Goal: Book appointment/travel/reservation

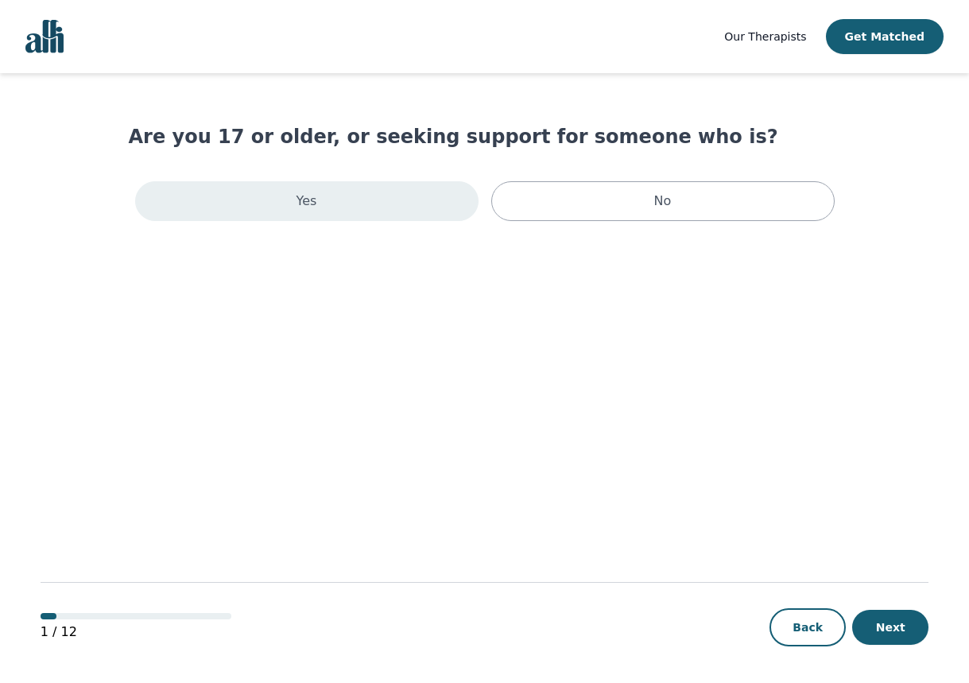
click at [437, 218] on div "Yes" at bounding box center [306, 201] width 343 height 40
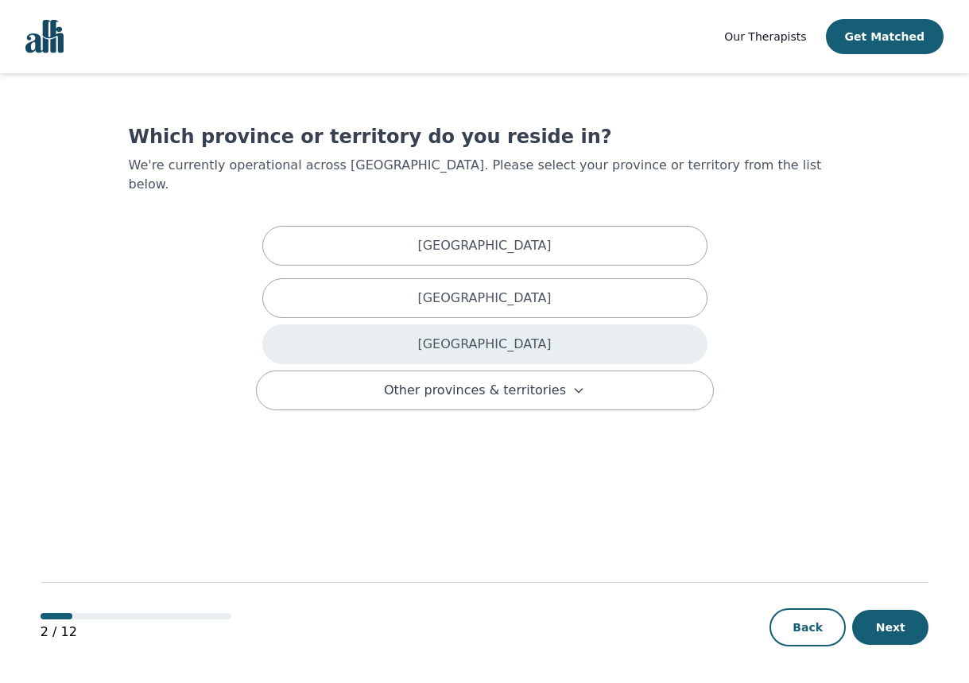
click at [512, 324] on div "[GEOGRAPHIC_DATA]" at bounding box center [484, 344] width 445 height 40
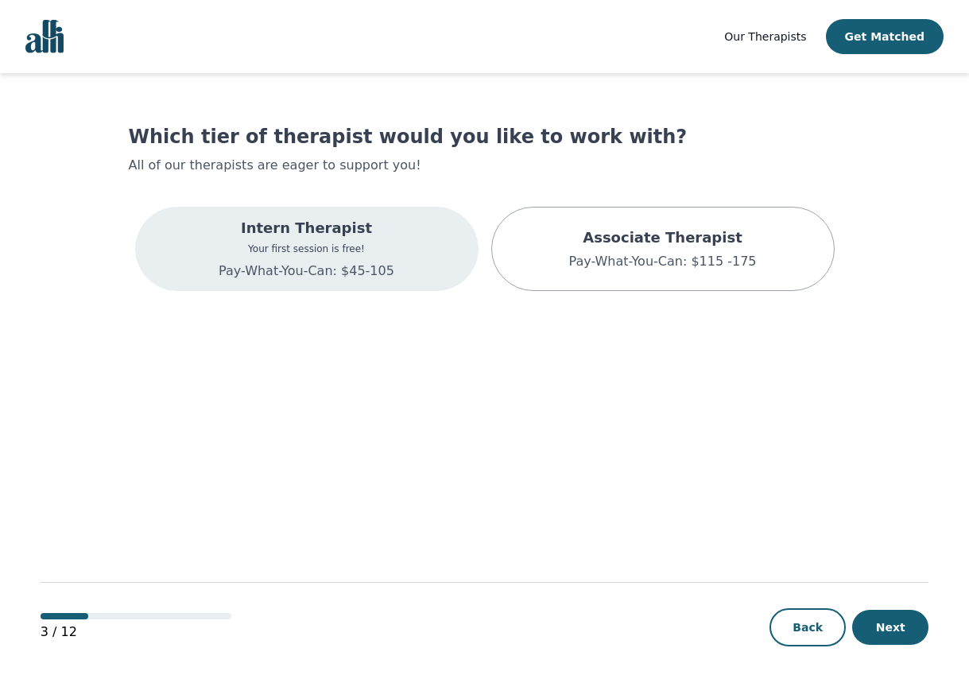
click at [323, 242] on div "Intern Therapist Your first session is free! Pay-What-You-Can: $45-105" at bounding box center [307, 249] width 176 height 64
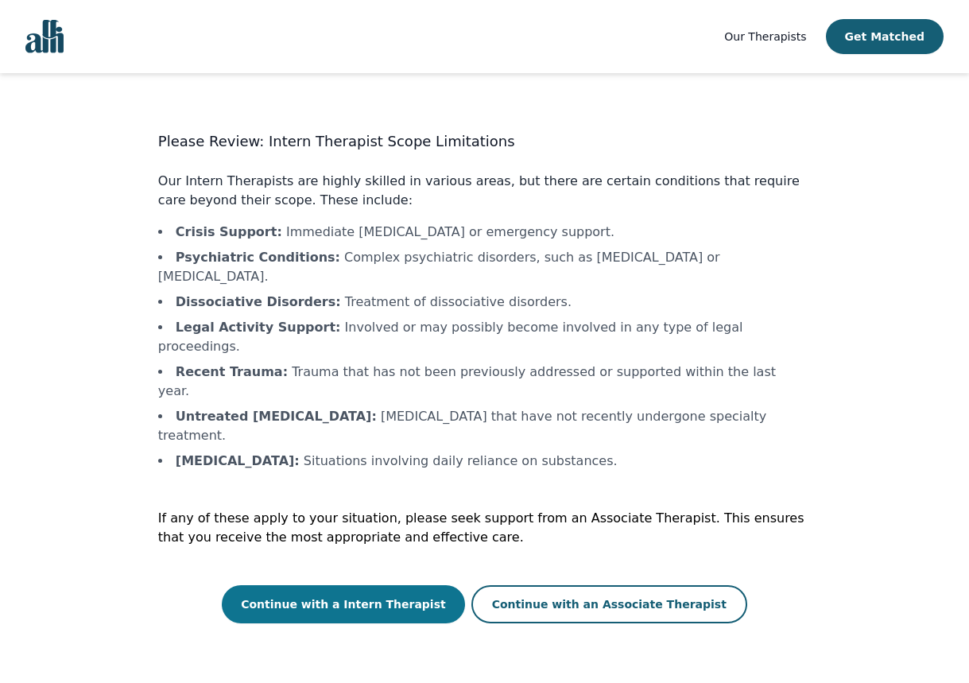
click at [376, 585] on button "Continue with a Intern Therapist" at bounding box center [343, 604] width 243 height 38
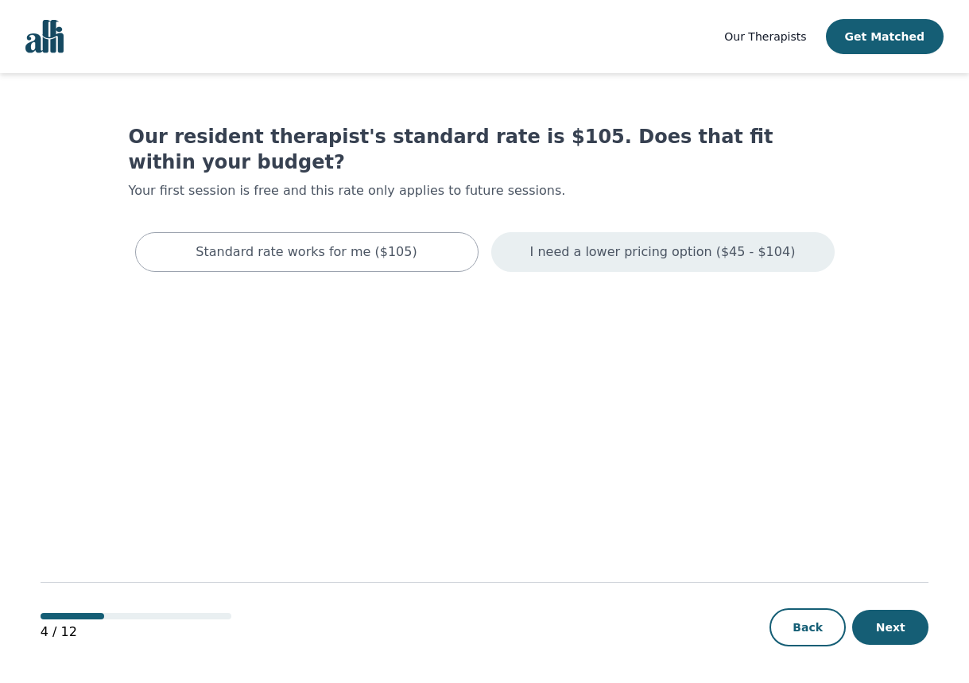
click at [620, 232] on div "I need a lower pricing option ($45 - $104)" at bounding box center [662, 252] width 343 height 40
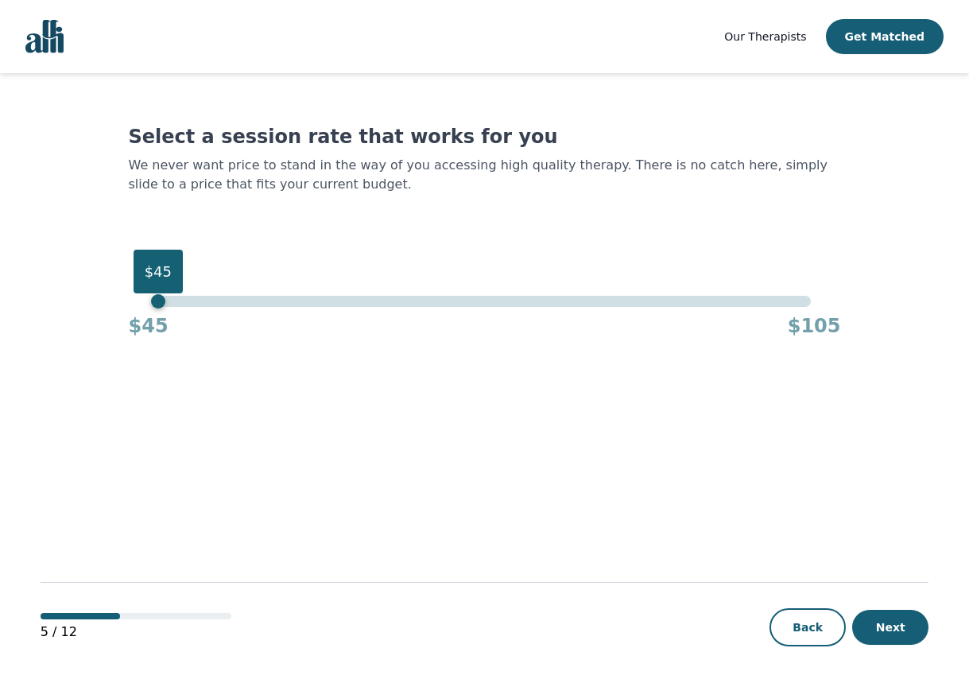
drag, startPoint x: 814, startPoint y: 303, endPoint x: 33, endPoint y: 300, distance: 781.2
click at [32, 301] on div "Our Therapists Get Matched Select a session rate that works for you We never wa…" at bounding box center [484, 342] width 969 height 684
click at [908, 624] on button "Next" at bounding box center [890, 627] width 76 height 35
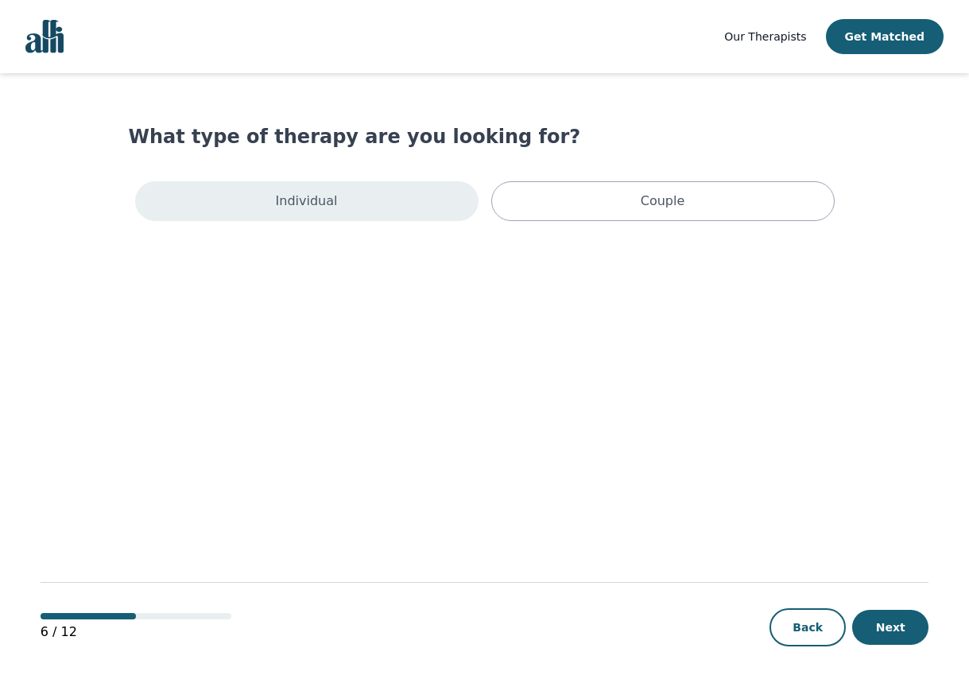
click at [381, 201] on div "Individual" at bounding box center [306, 201] width 343 height 40
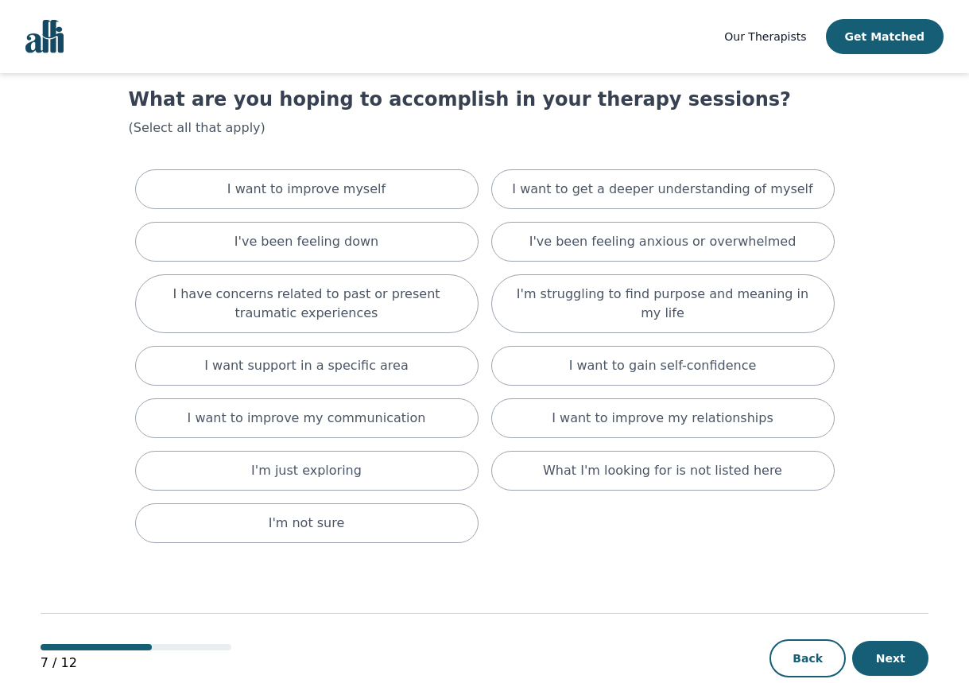
scroll to position [43, 0]
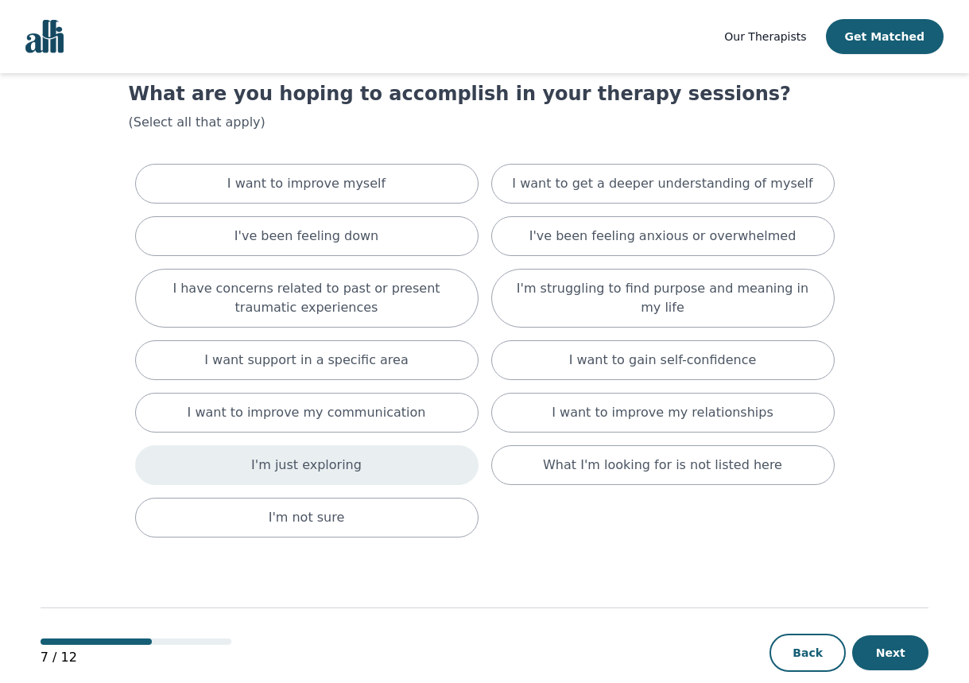
click at [407, 470] on div "I'm just exploring" at bounding box center [306, 465] width 343 height 40
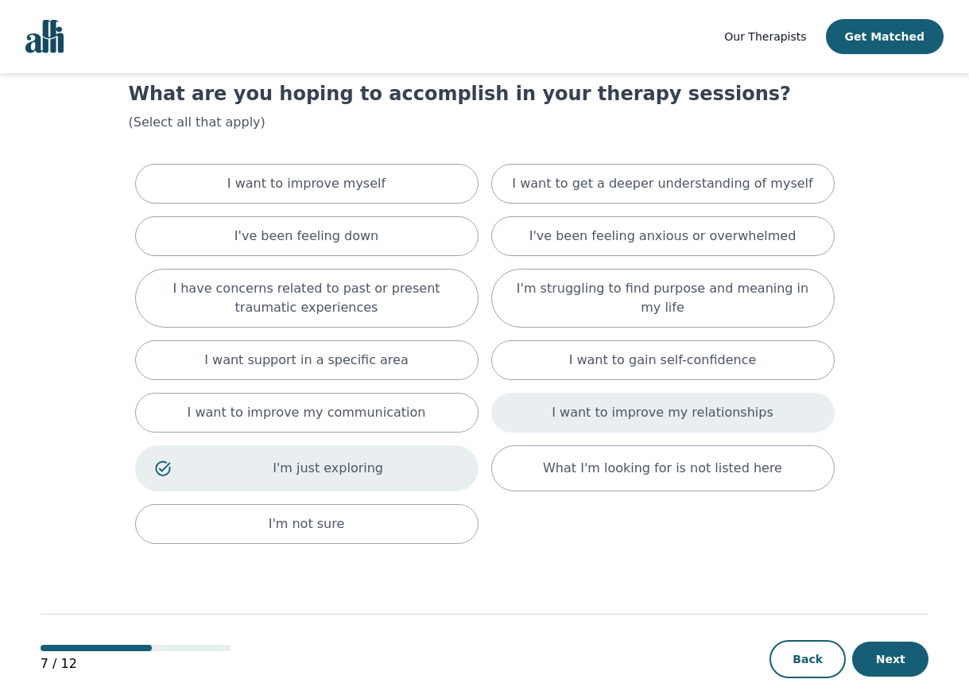
click at [542, 422] on div "I want to improve my relationships" at bounding box center [662, 413] width 343 height 40
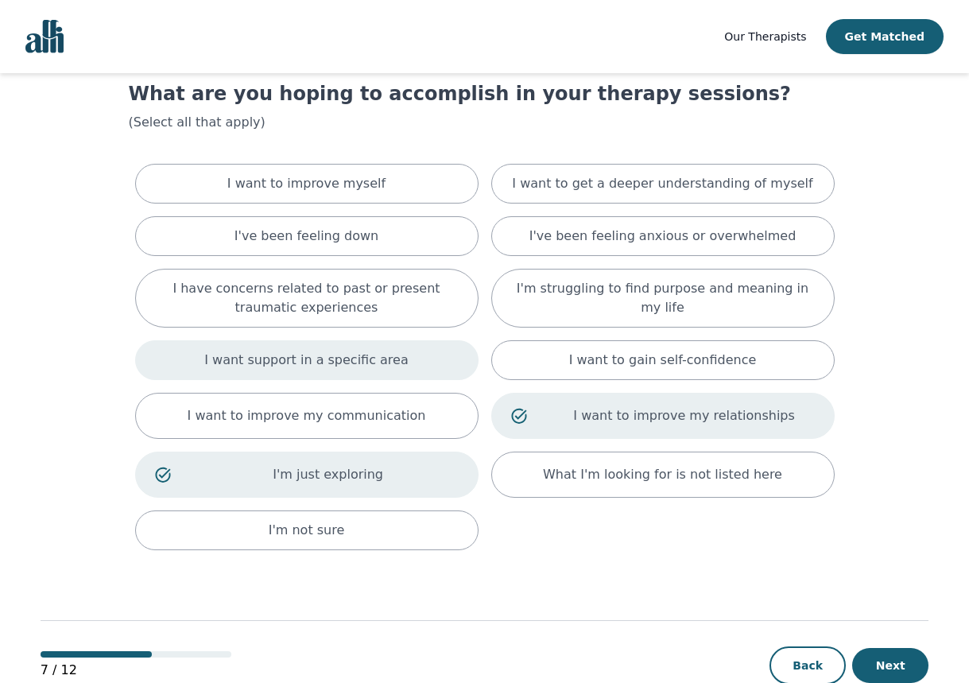
click at [376, 362] on p "I want support in a specific area" at bounding box center [306, 359] width 204 height 19
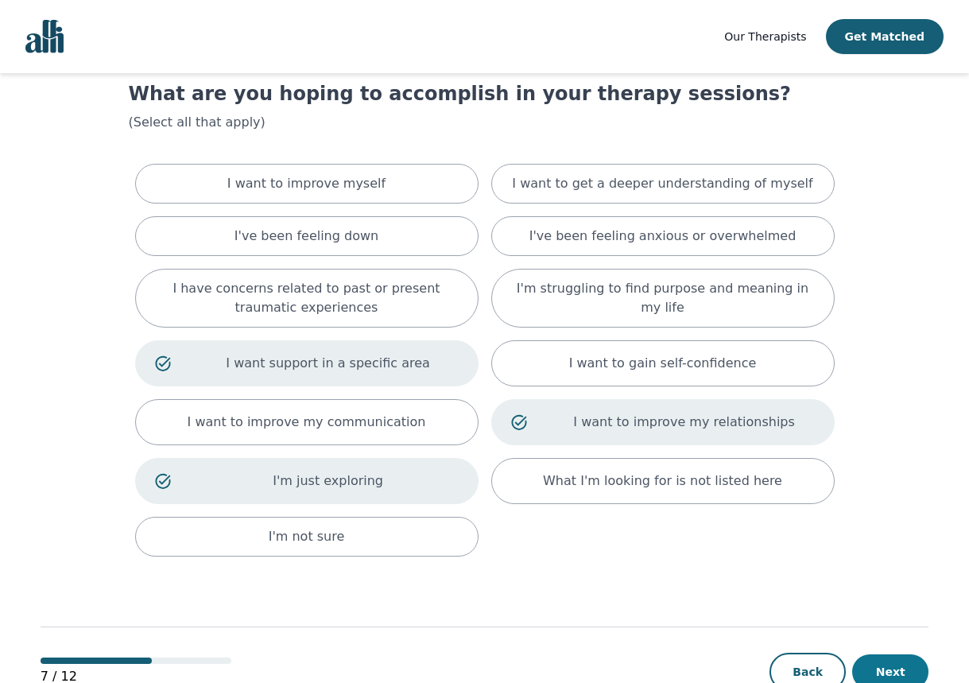
click at [902, 675] on button "Next" at bounding box center [890, 671] width 76 height 35
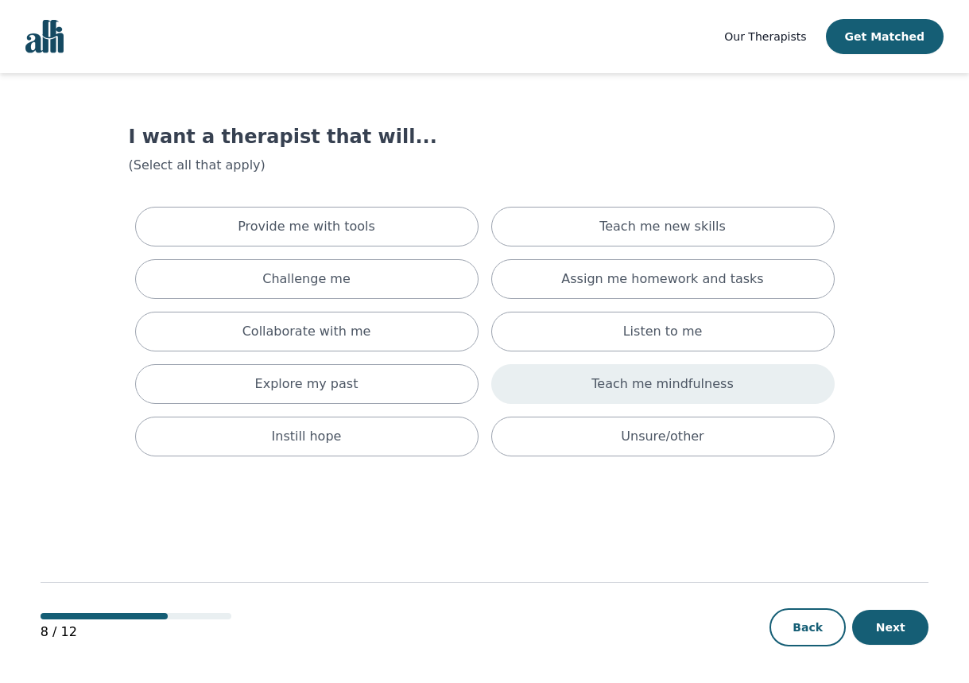
click at [711, 384] on p "Teach me mindfulness" at bounding box center [661, 383] width 141 height 19
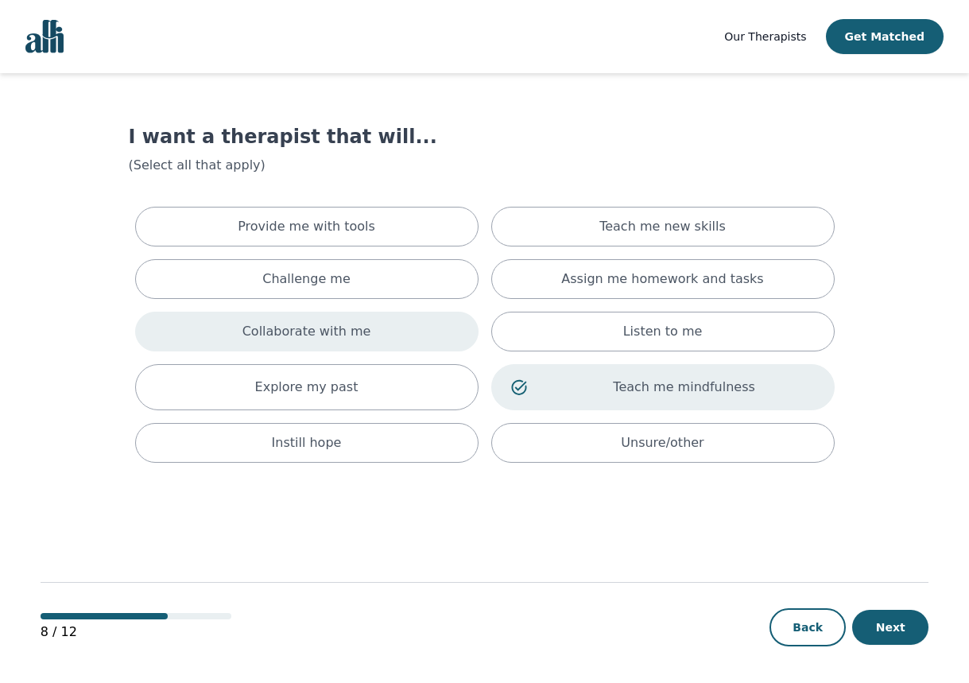
click at [393, 343] on div "Collaborate with me" at bounding box center [306, 332] width 343 height 40
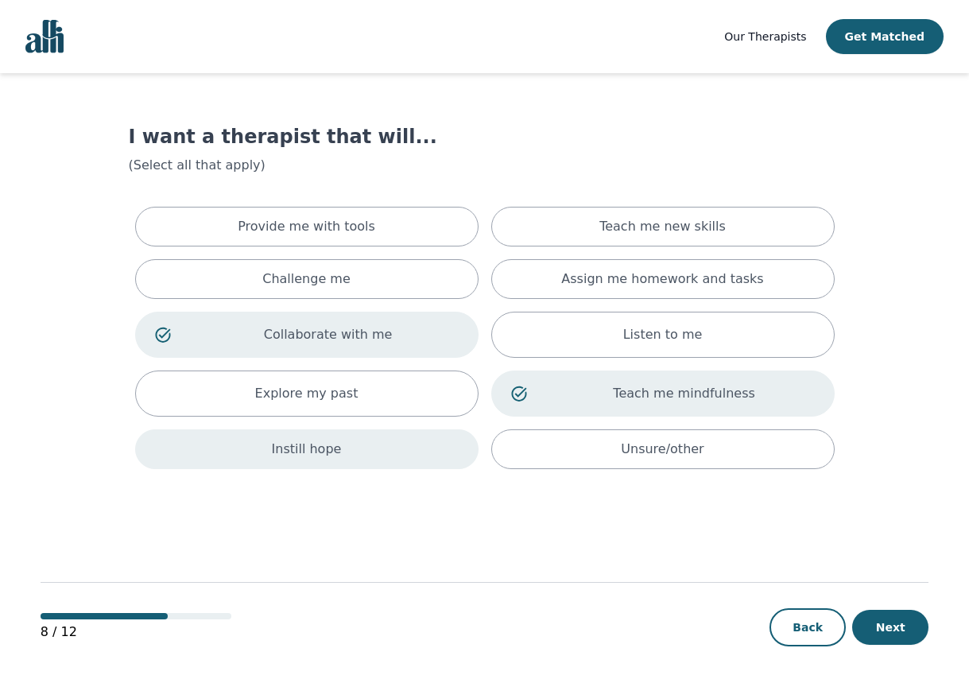
click at [395, 445] on div "Instill hope" at bounding box center [306, 449] width 343 height 40
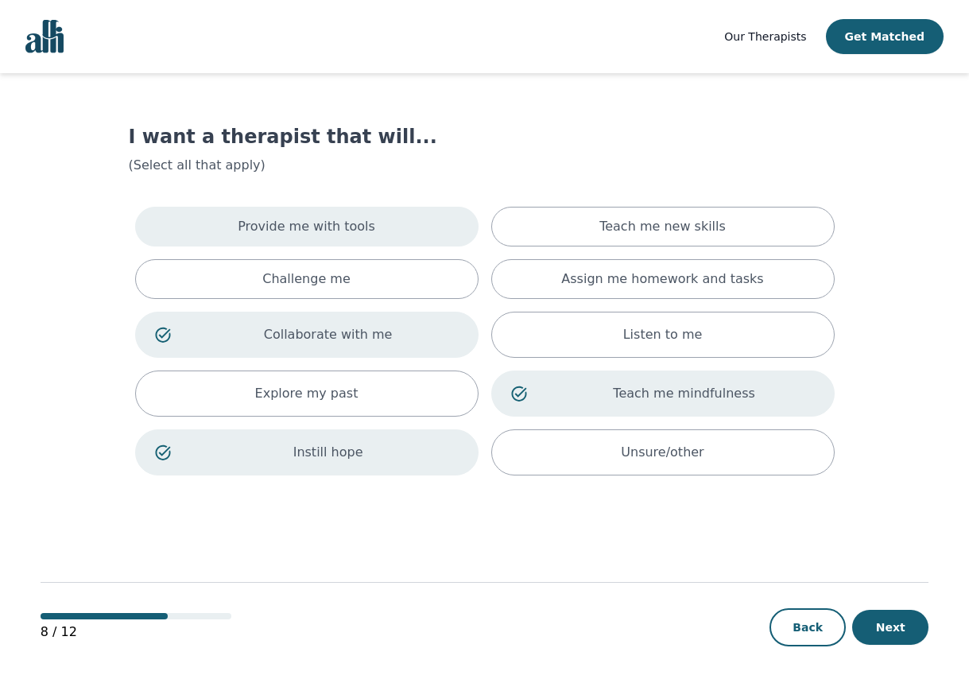
click at [378, 231] on div "Provide me with tools" at bounding box center [306, 227] width 343 height 40
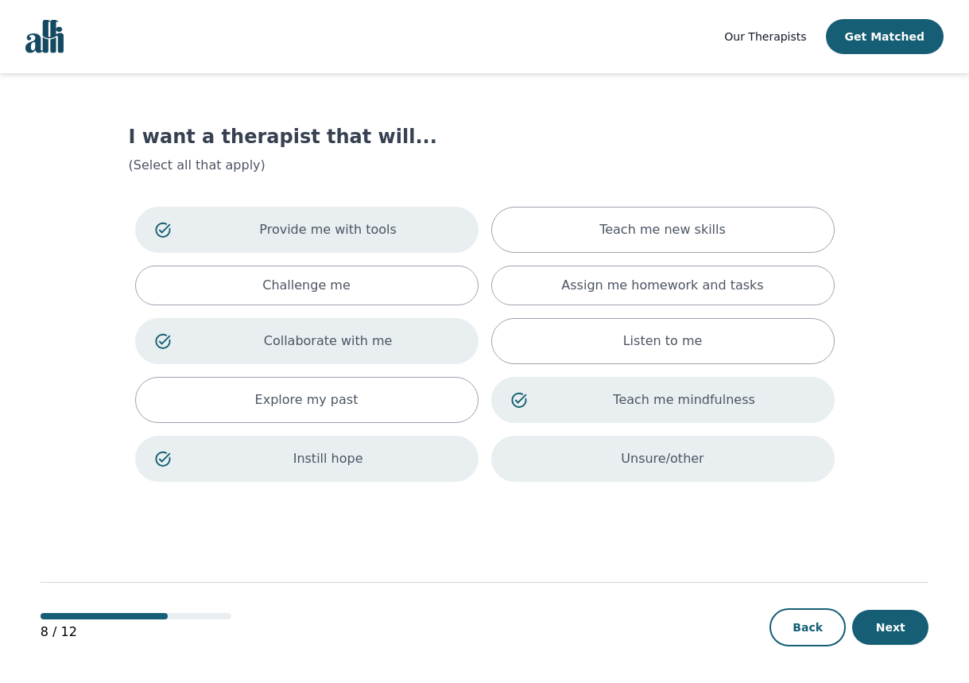
click at [707, 451] on div "Unsure/other" at bounding box center [662, 458] width 343 height 46
click at [890, 628] on button "Next" at bounding box center [890, 627] width 76 height 35
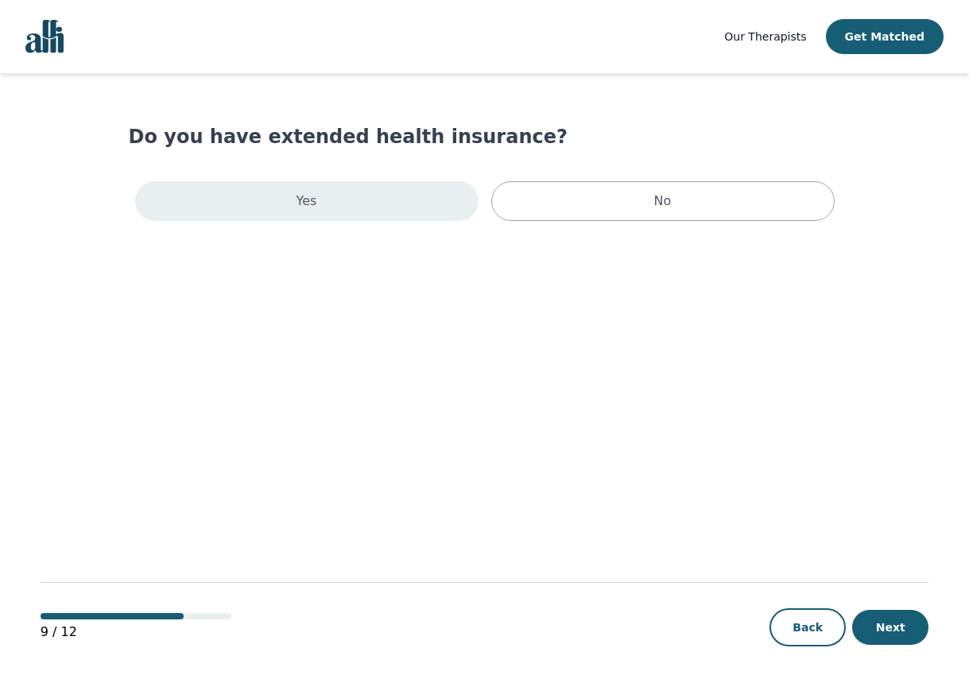
click at [425, 213] on div "Yes" at bounding box center [306, 201] width 343 height 40
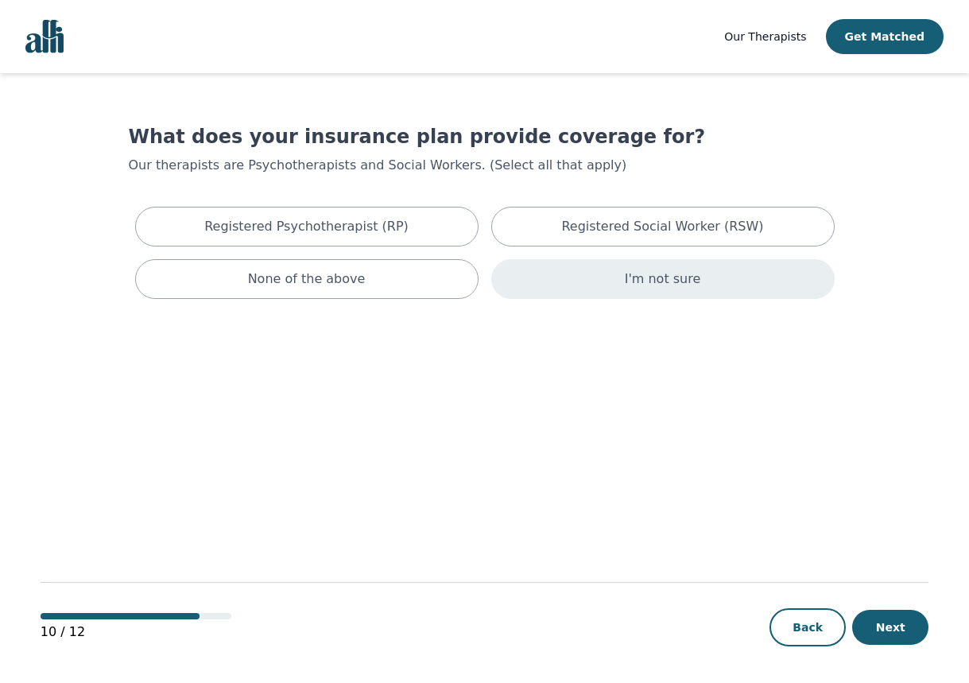
click at [610, 287] on div "I'm not sure" at bounding box center [662, 279] width 343 height 40
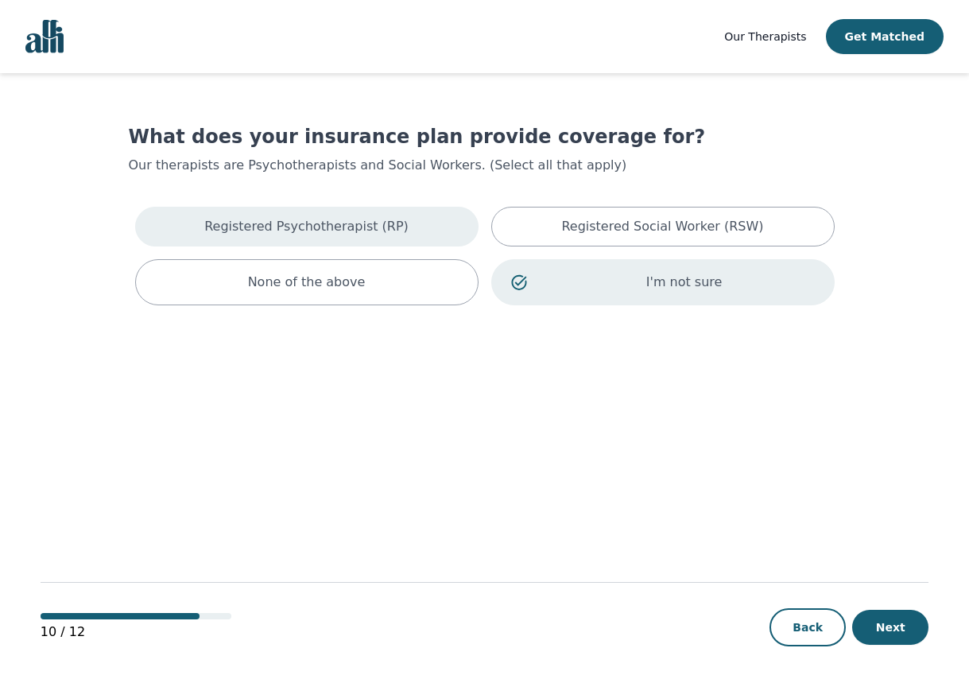
click at [385, 215] on div "Registered Psychotherapist (RP)" at bounding box center [306, 227] width 343 height 40
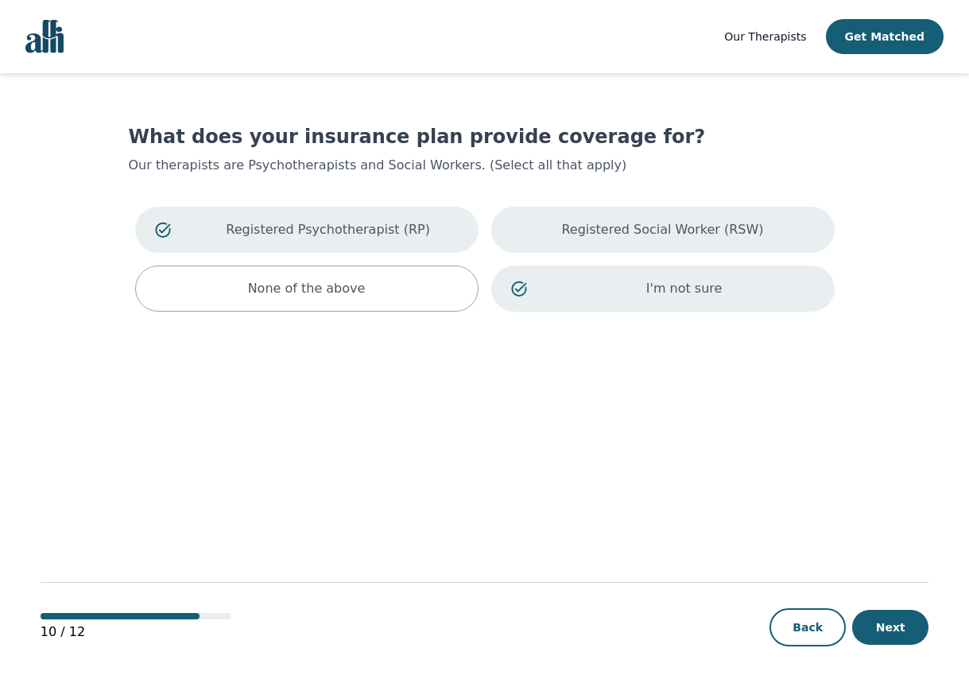
click at [594, 238] on p "Registered Social Worker (RSW)" at bounding box center [662, 229] width 202 height 19
click at [907, 635] on button "Next" at bounding box center [890, 627] width 76 height 35
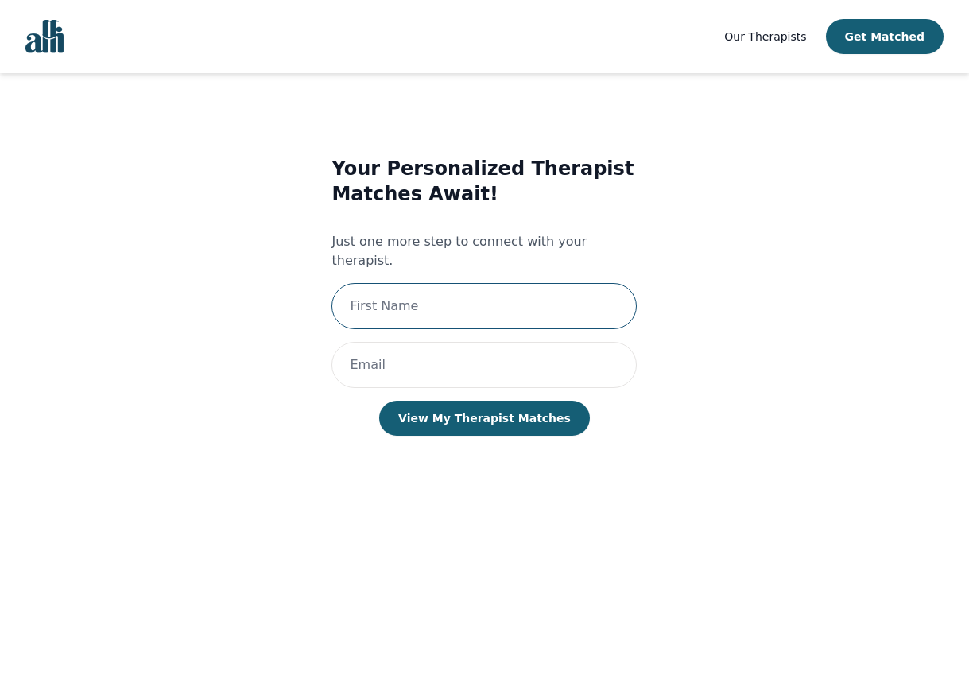
click at [465, 283] on input "text" at bounding box center [483, 306] width 305 height 46
type input "[PERSON_NAME]"
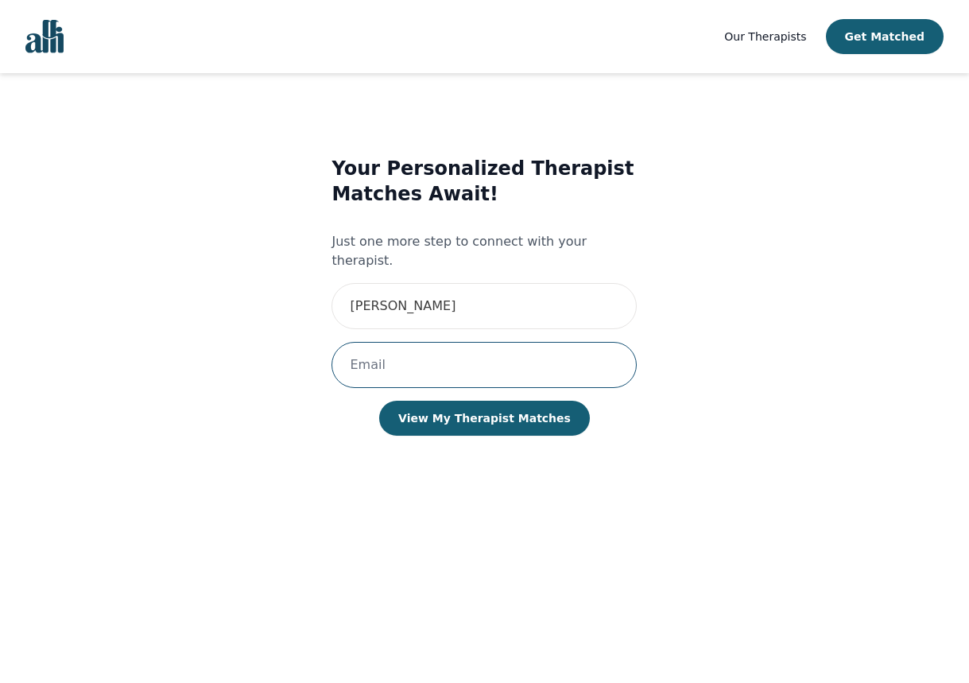
click at [444, 352] on input "email" at bounding box center [483, 365] width 305 height 46
type input "[EMAIL_ADDRESS][DOMAIN_NAME]"
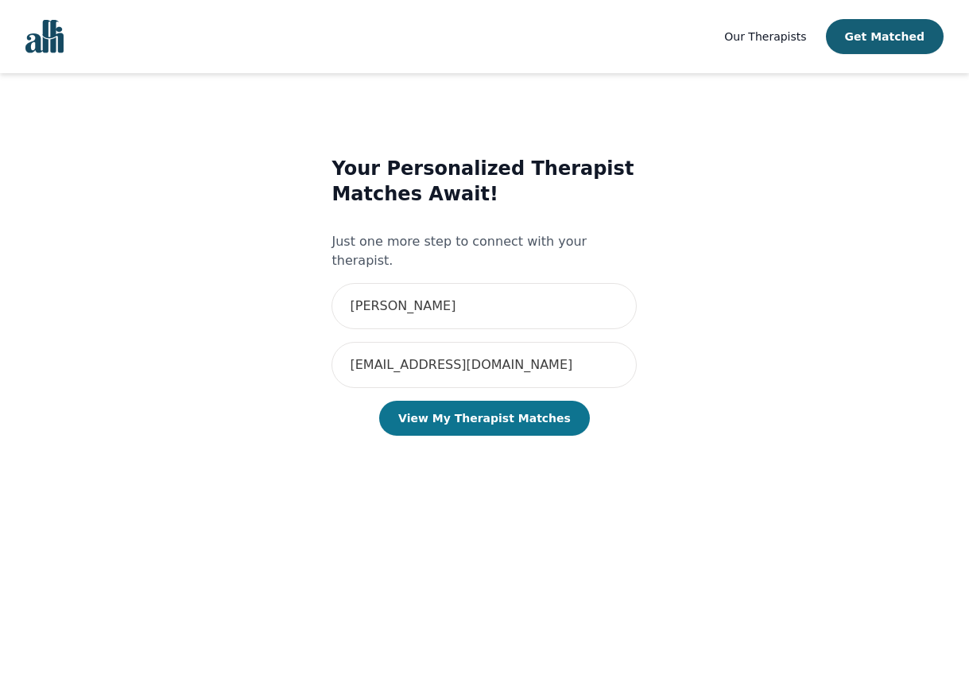
click at [480, 401] on button "View My Therapist Matches" at bounding box center [484, 418] width 211 height 35
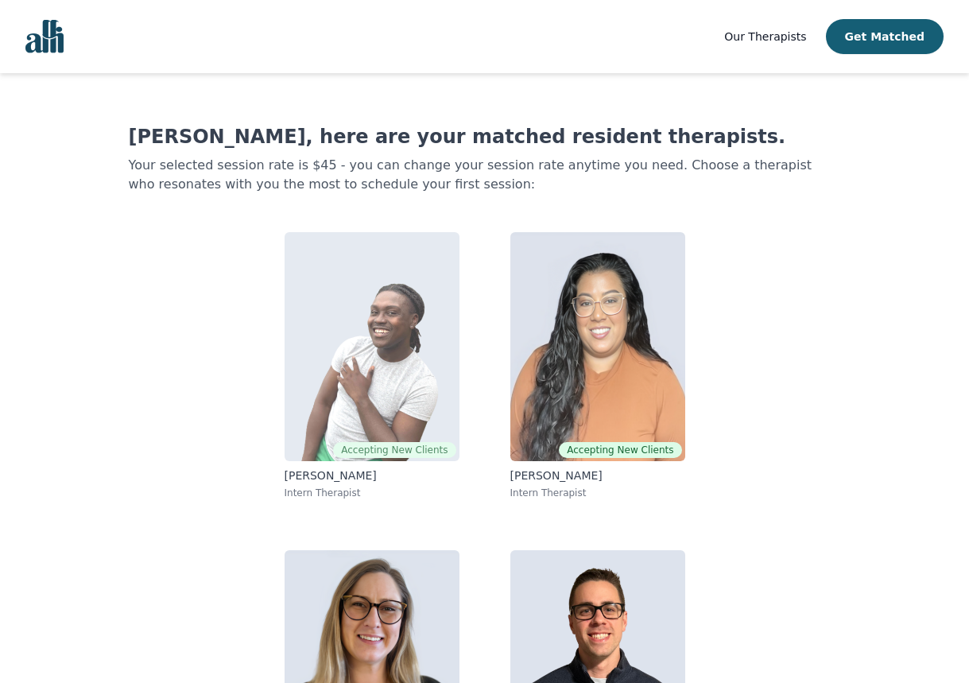
click at [418, 428] on img at bounding box center [371, 346] width 175 height 229
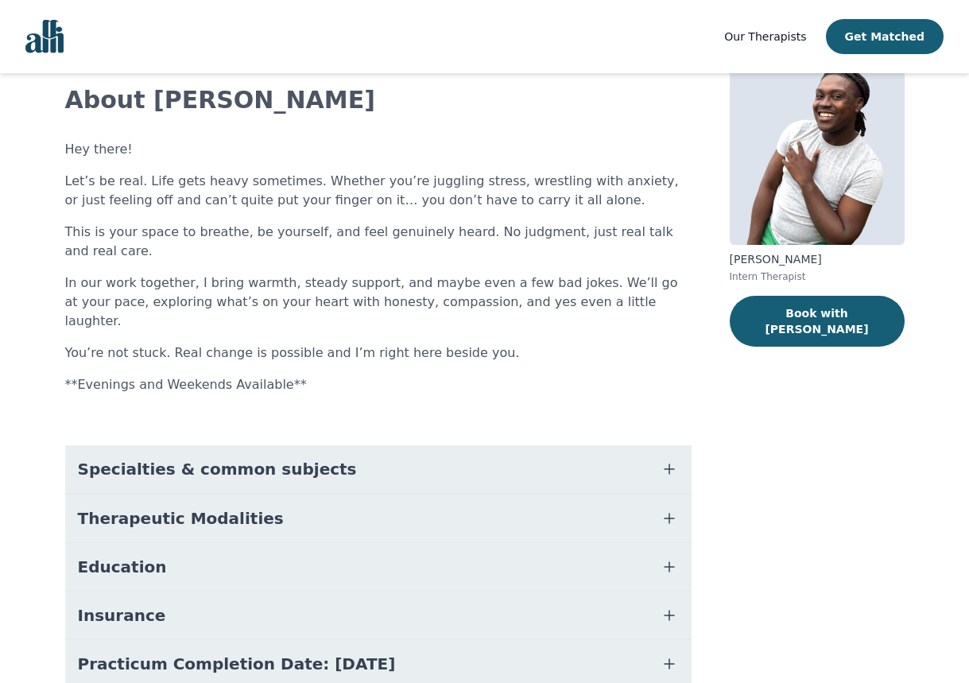
scroll to position [105, 0]
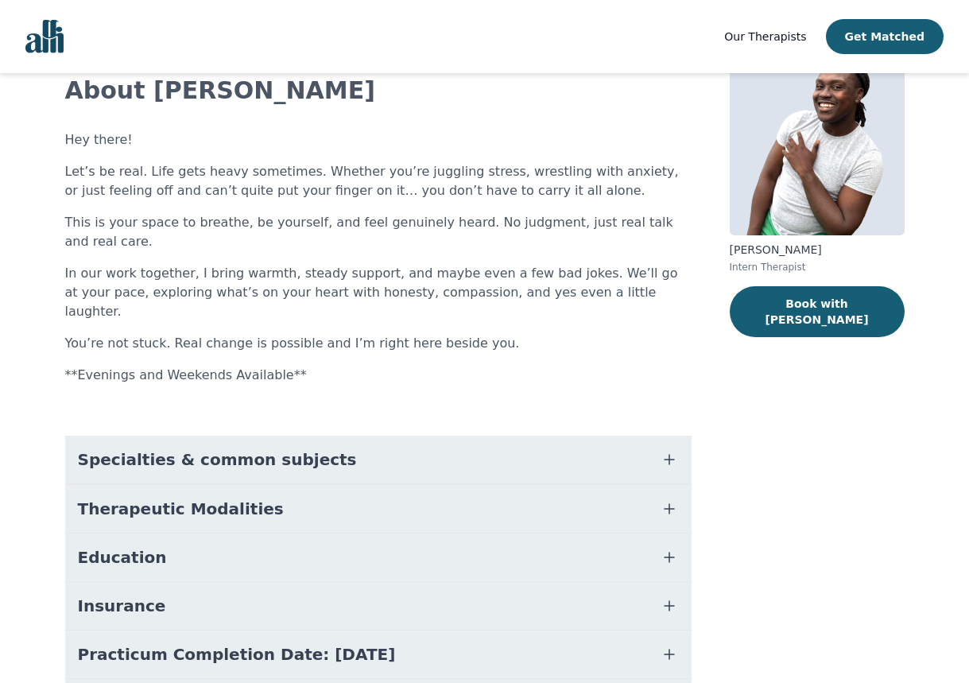
click at [417, 435] on button "Specialties & common subjects" at bounding box center [378, 459] width 626 height 48
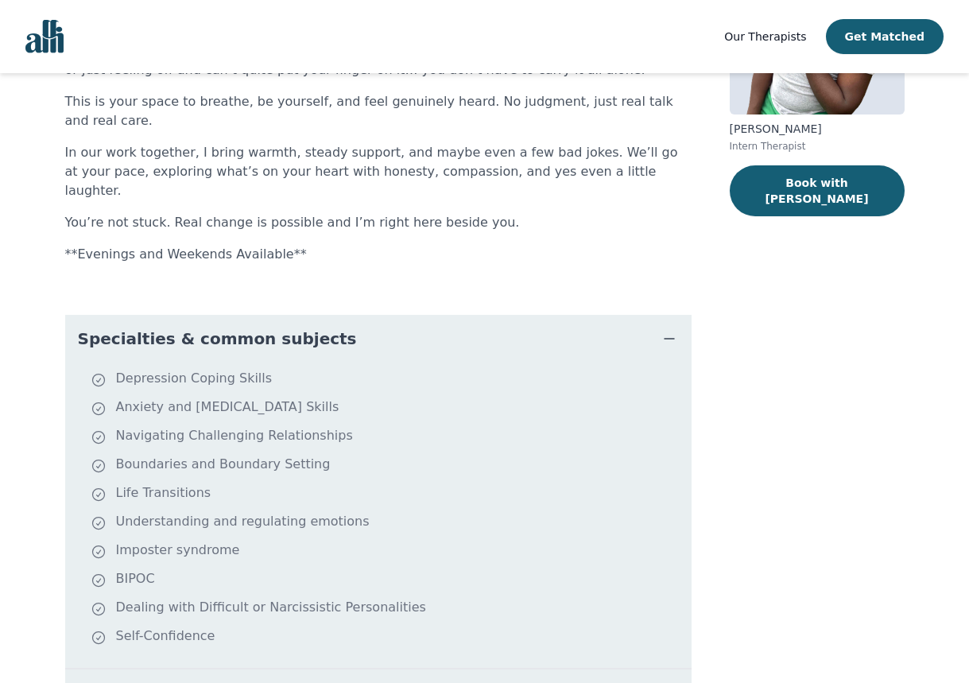
scroll to position [0, 0]
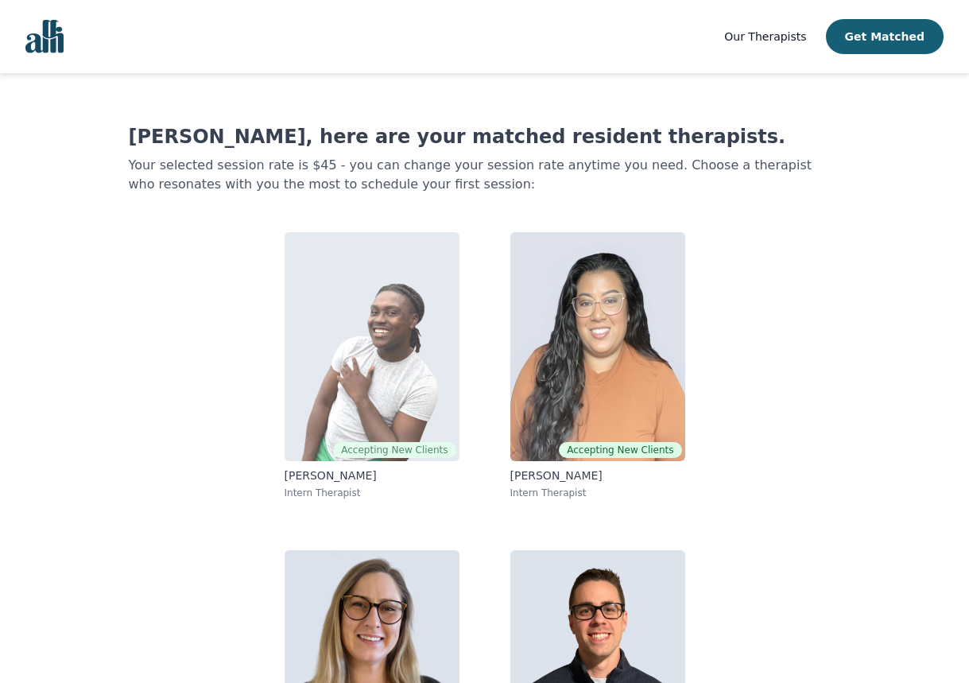
scroll to position [147, 0]
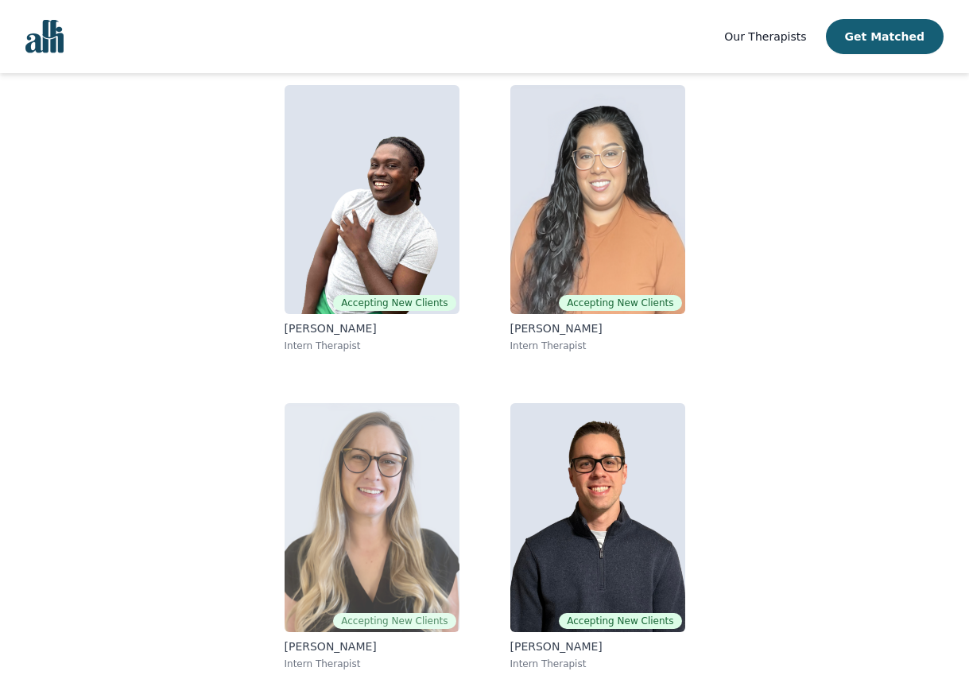
click at [412, 520] on img at bounding box center [371, 517] width 175 height 229
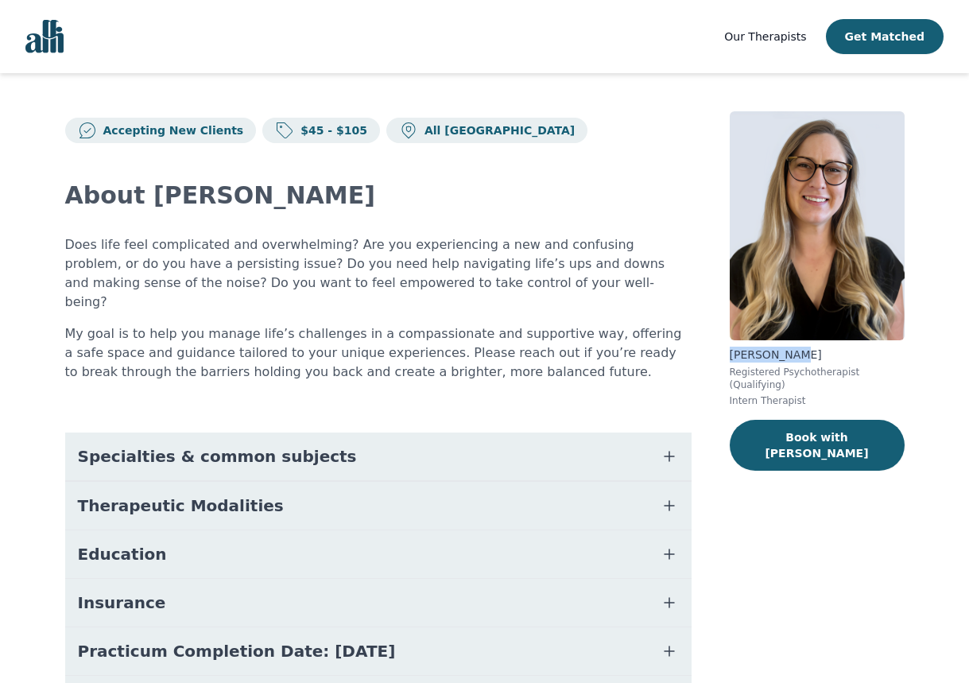
drag, startPoint x: 796, startPoint y: 354, endPoint x: 716, endPoint y: 354, distance: 80.3
click at [716, 354] on div "Accepting New Clients $45 - $105 All Canada About [PERSON_NAME] Does life feel …" at bounding box center [484, 447] width 915 height 749
copy p "[PERSON_NAME]"
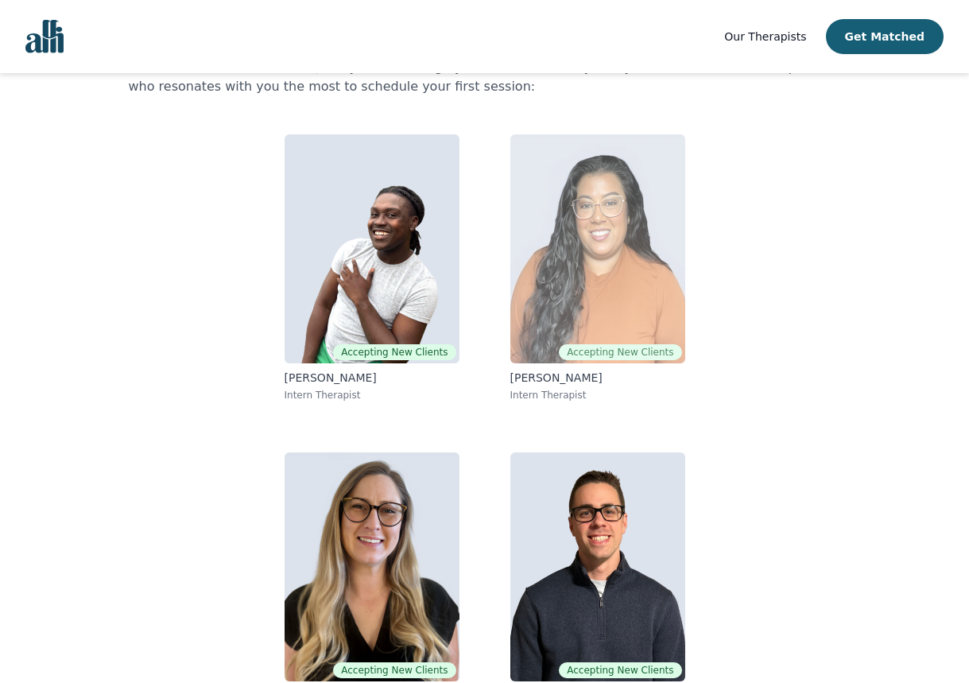
scroll to position [147, 0]
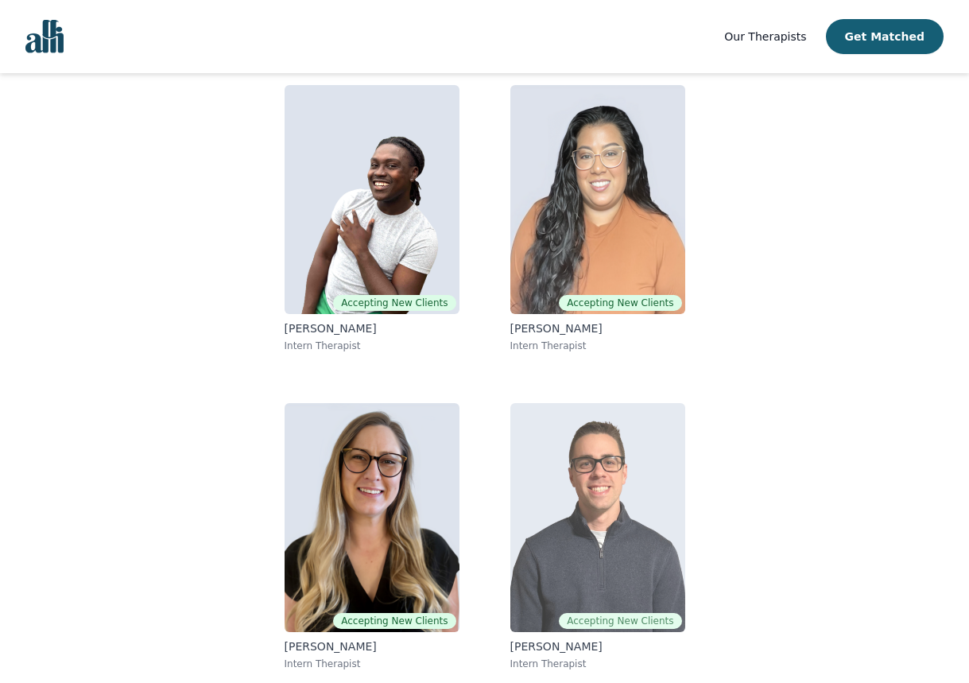
click at [627, 551] on img at bounding box center [597, 517] width 175 height 229
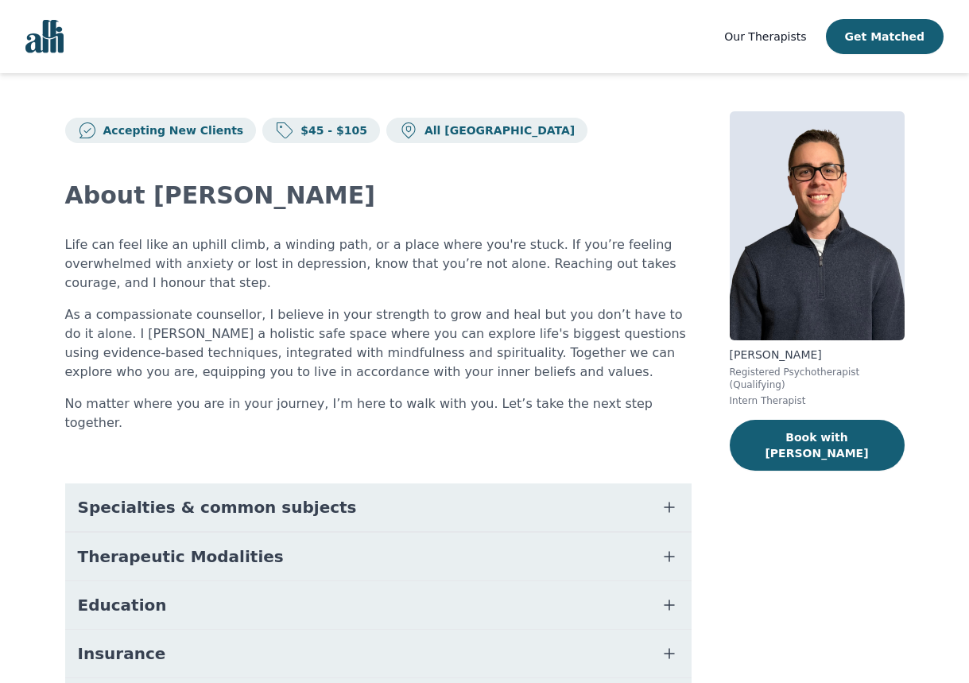
click at [566, 483] on button "Specialties & common subjects" at bounding box center [378, 507] width 626 height 48
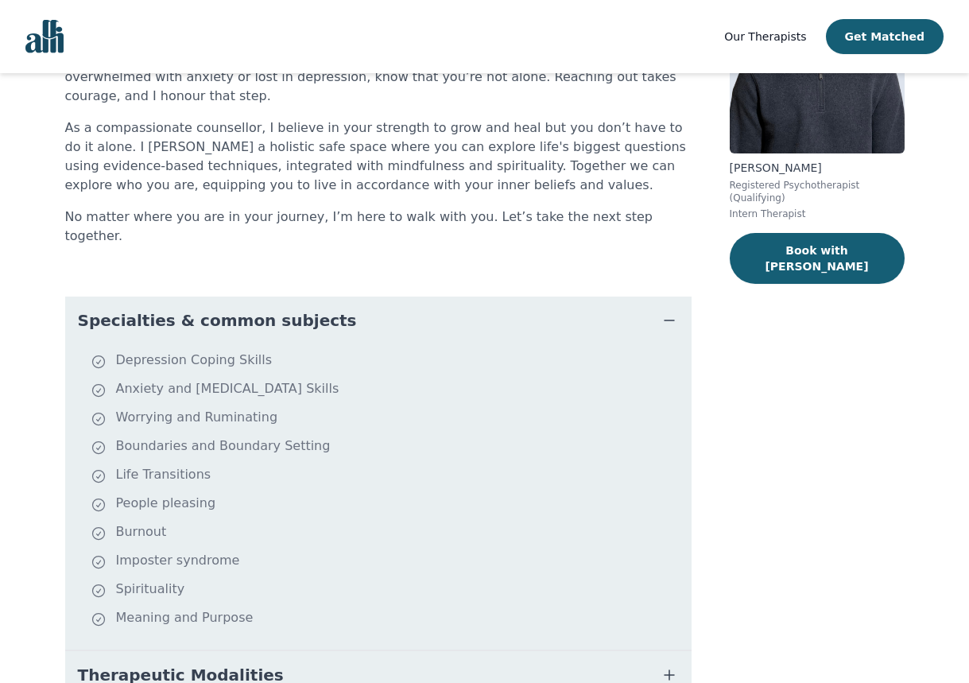
scroll to position [188, 0]
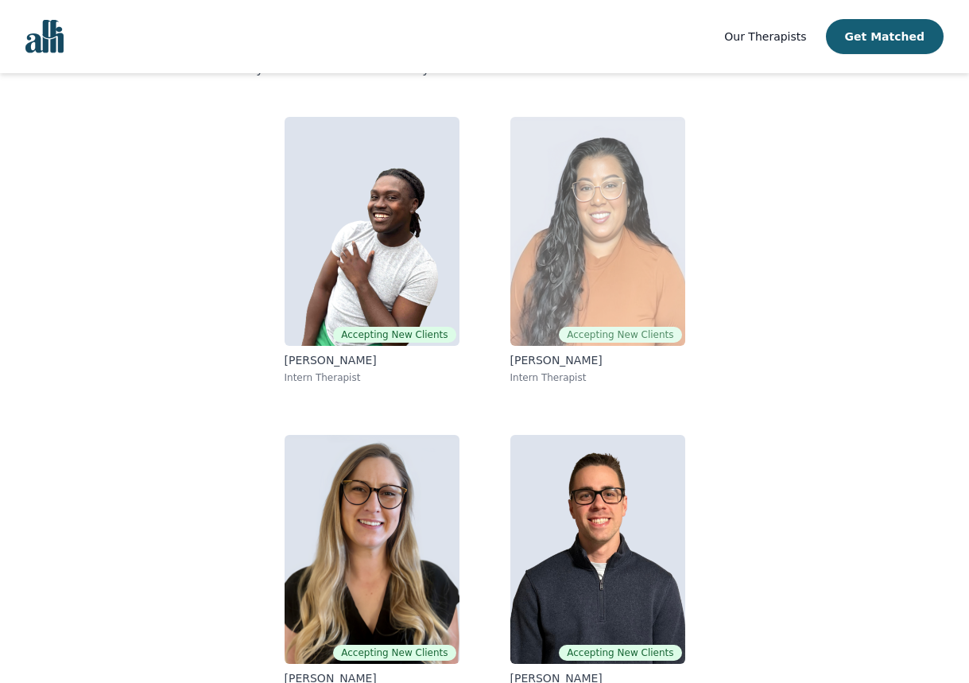
click at [601, 319] on img at bounding box center [597, 231] width 175 height 229
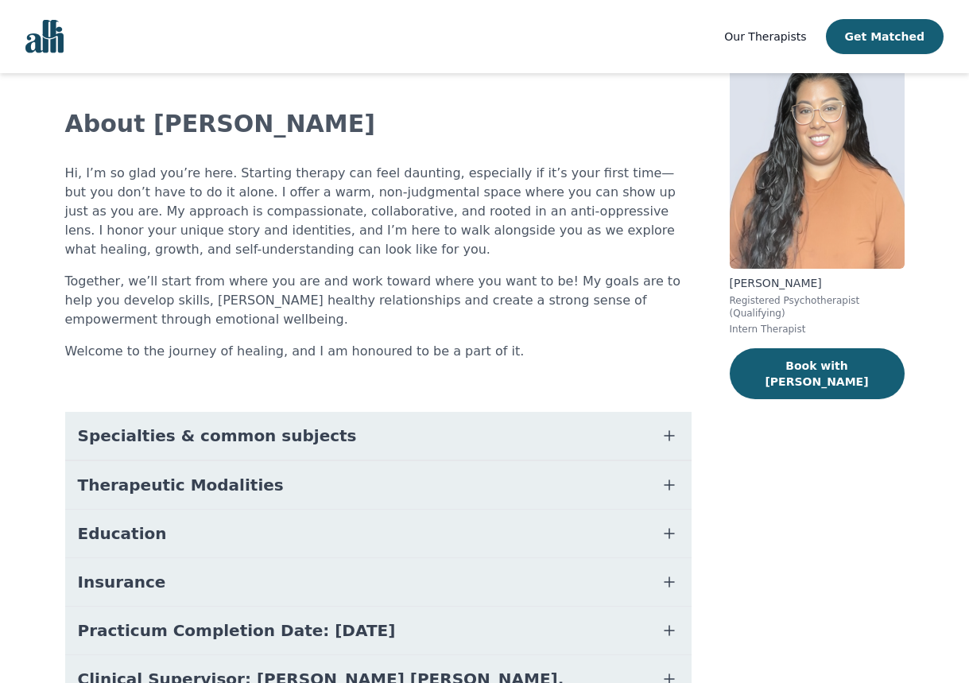
scroll to position [88, 0]
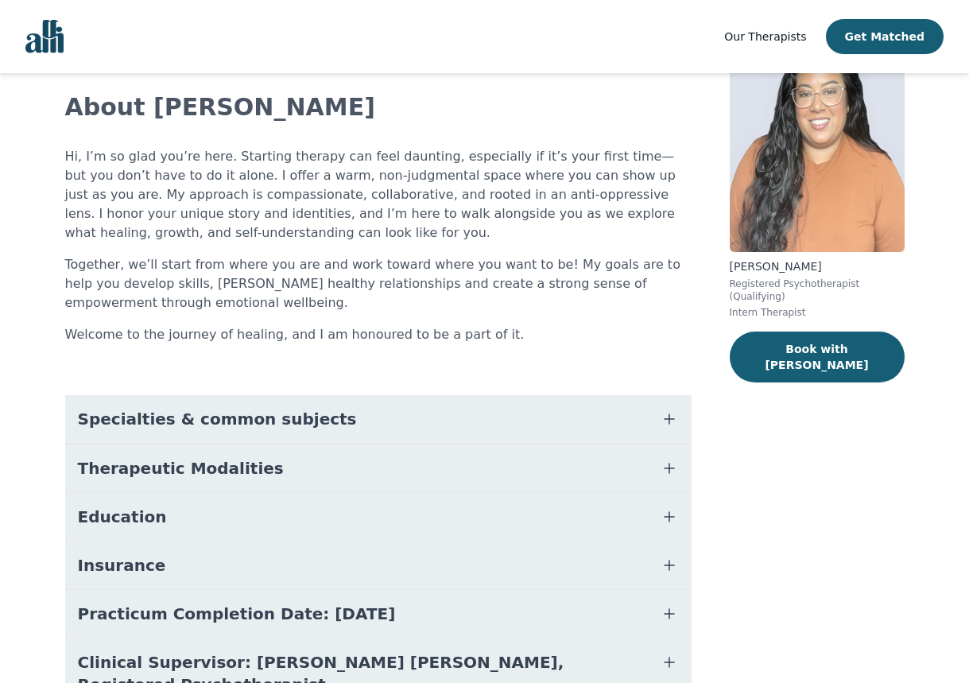
click at [412, 424] on button "Specialties & common subjects" at bounding box center [378, 419] width 626 height 48
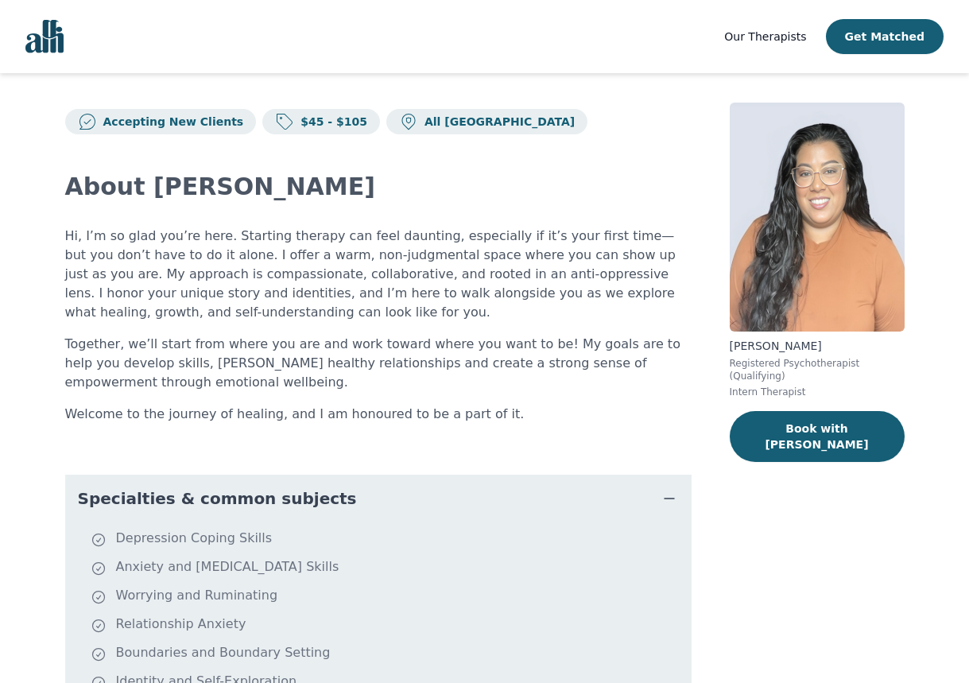
scroll to position [10, 0]
drag, startPoint x: 823, startPoint y: 339, endPoint x: 723, endPoint y: 340, distance: 100.1
click at [724, 340] on div "Accepting New Clients $45 - $105 All Canada About [PERSON_NAME], I’m so glad yo…" at bounding box center [484, 616] width 915 height 1105
copy p "[PERSON_NAME]"
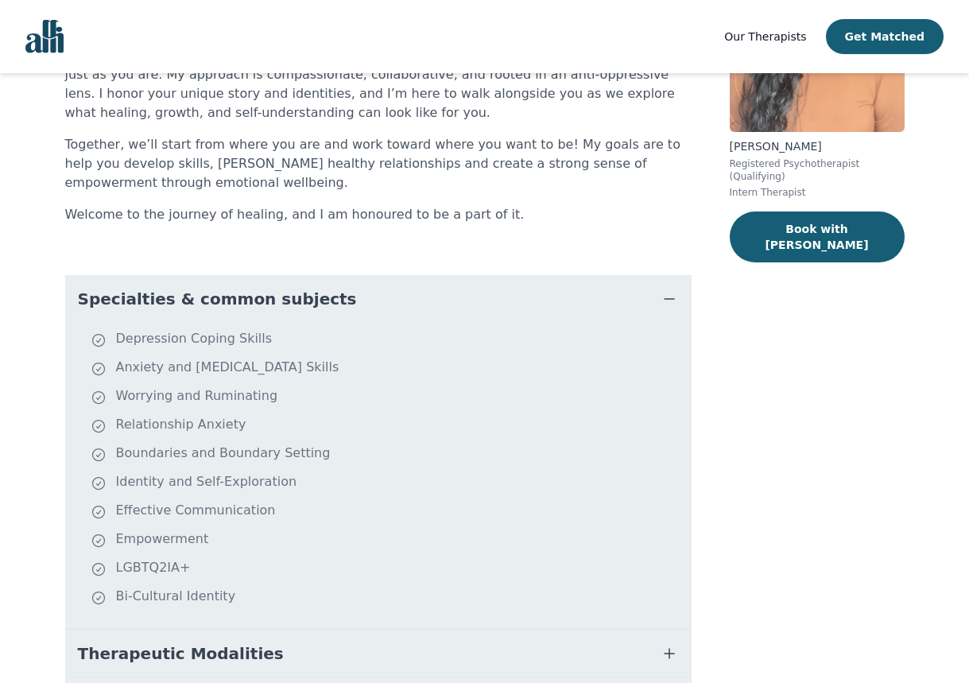
scroll to position [210, 0]
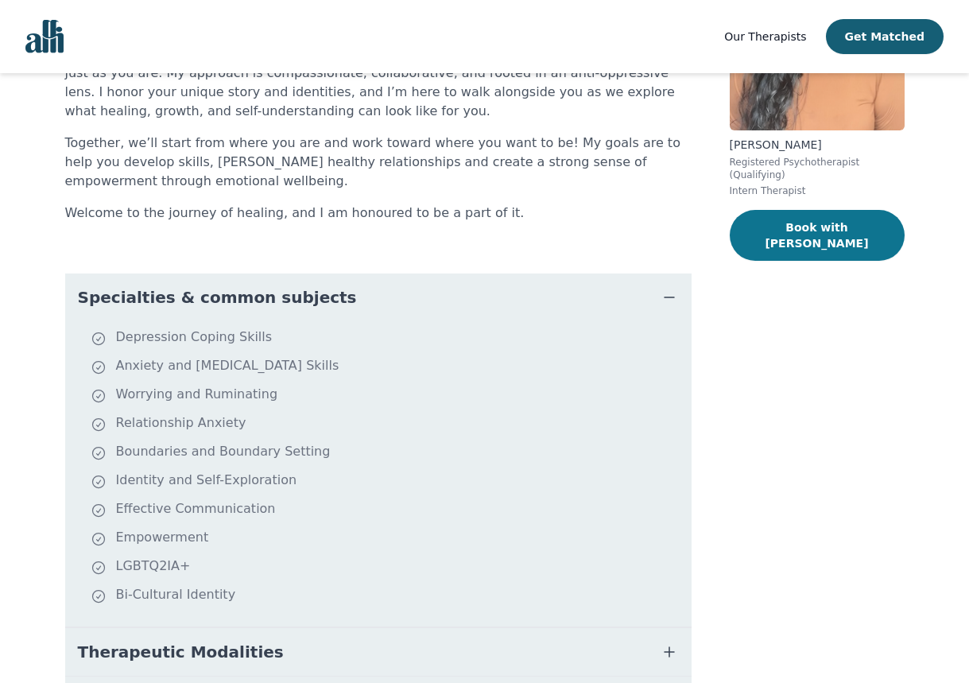
click at [759, 225] on button "Book with [PERSON_NAME]" at bounding box center [817, 235] width 175 height 51
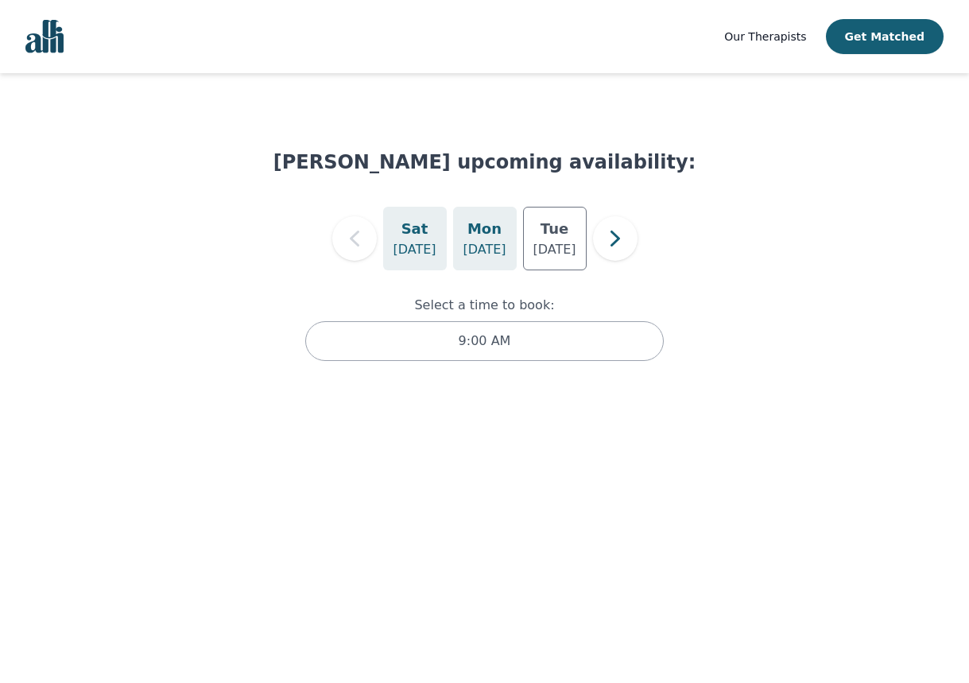
click at [493, 254] on p "[DATE]" at bounding box center [483, 249] width 43 height 19
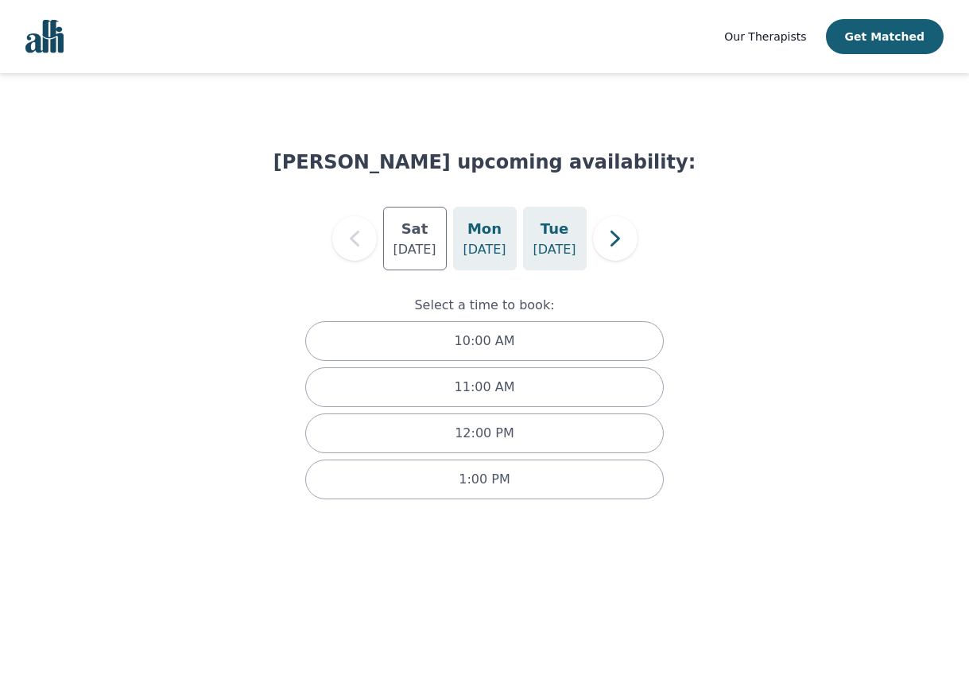
click at [549, 252] on p "[DATE]" at bounding box center [553, 249] width 43 height 19
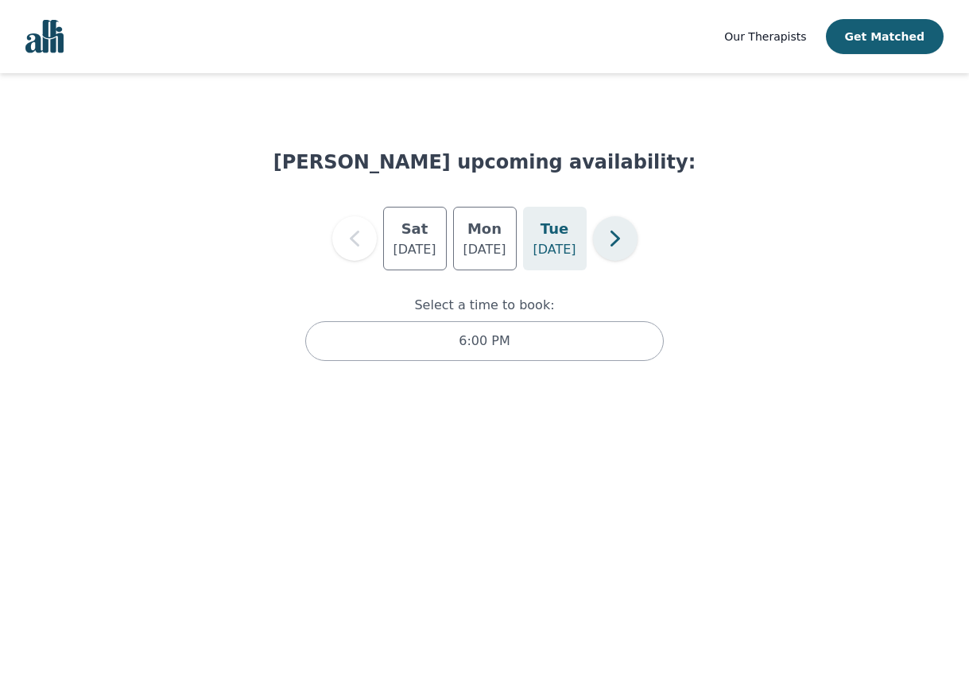
click at [602, 253] on icon "button" at bounding box center [615, 239] width 32 height 32
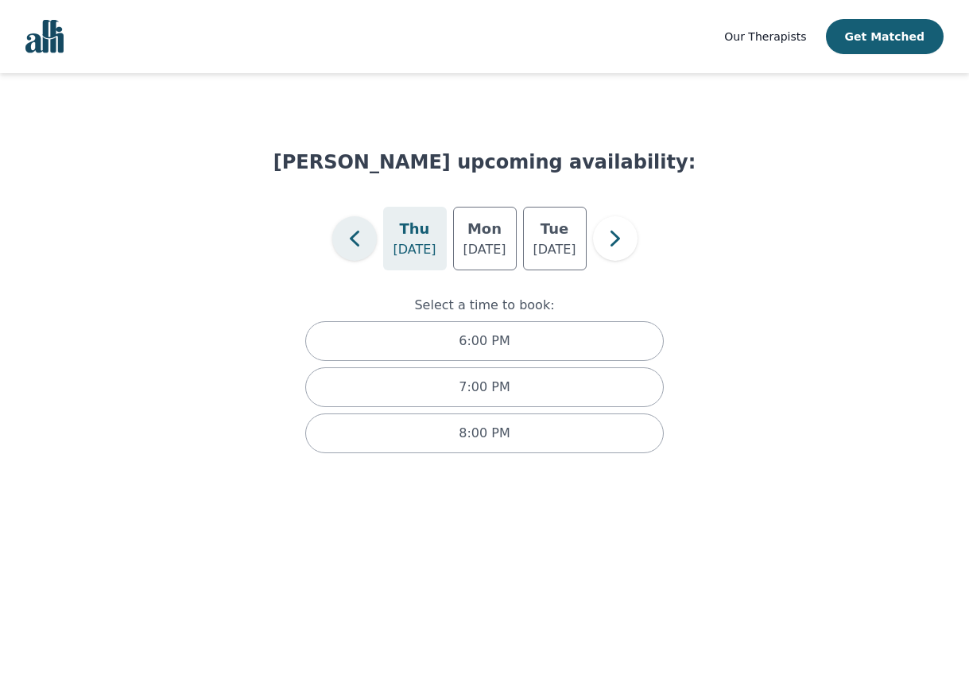
click at [365, 234] on icon "button" at bounding box center [355, 239] width 32 height 32
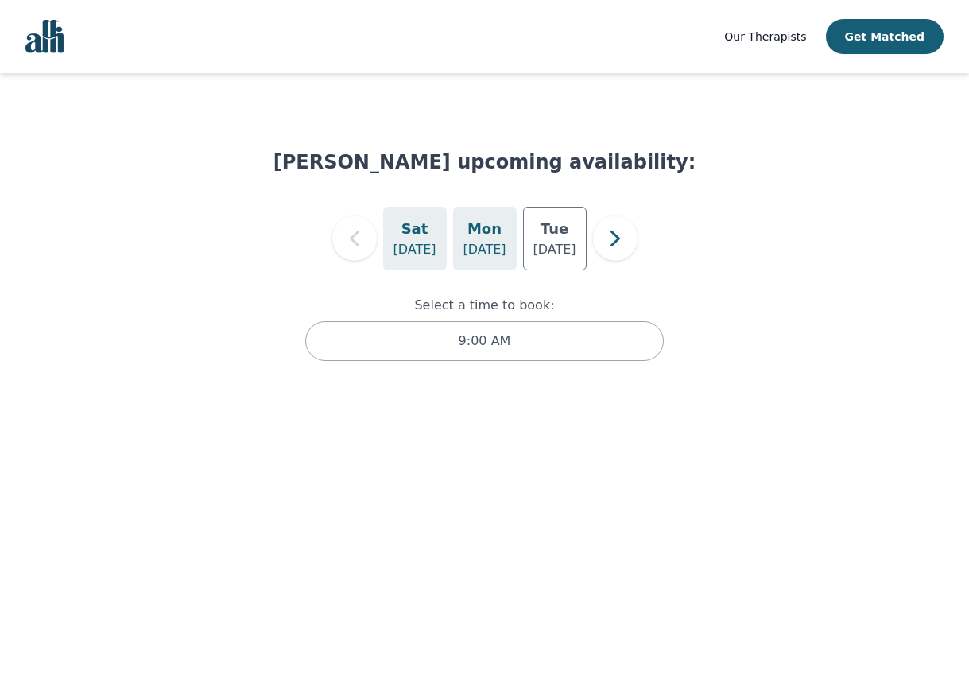
click at [474, 257] on p "[DATE]" at bounding box center [483, 249] width 43 height 19
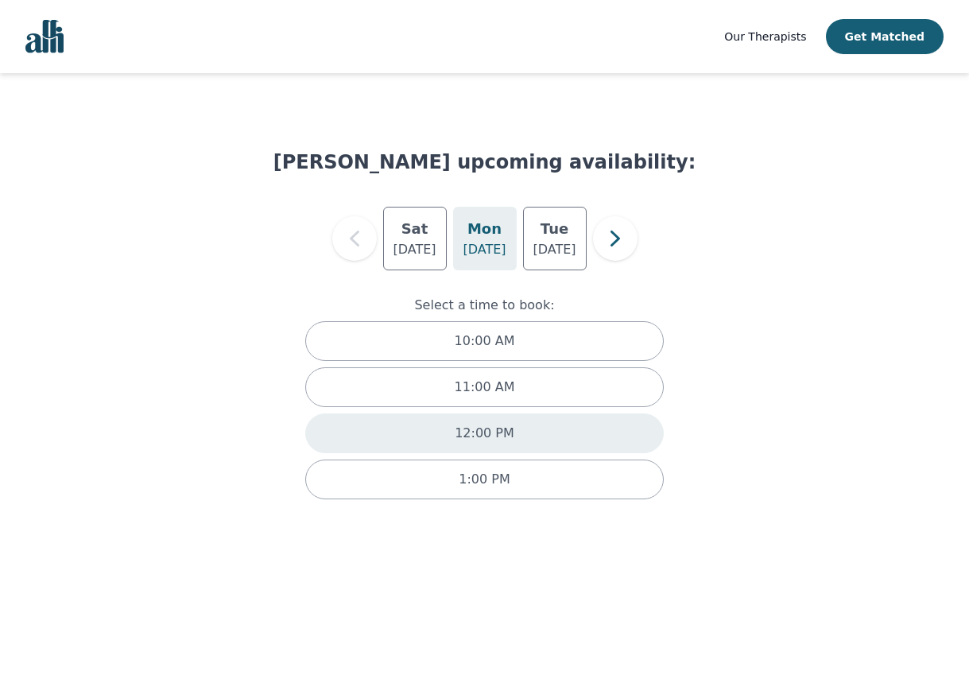
click at [518, 423] on div "12:00 PM" at bounding box center [484, 433] width 359 height 40
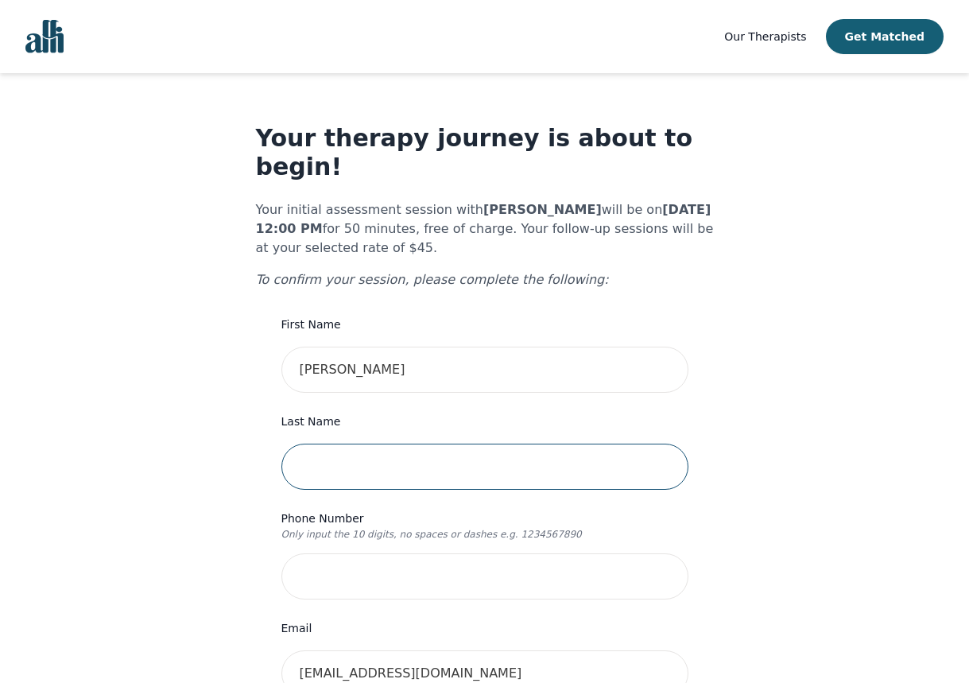
click at [517, 443] on input "text" at bounding box center [484, 466] width 407 height 46
type input "[PERSON_NAME]"
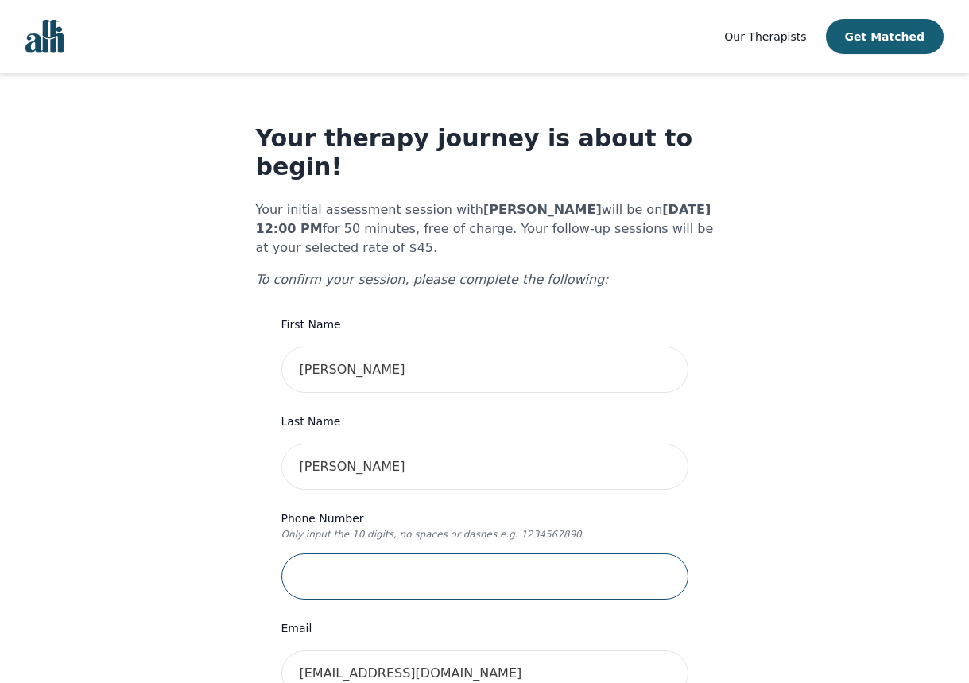
type input "2262034948"
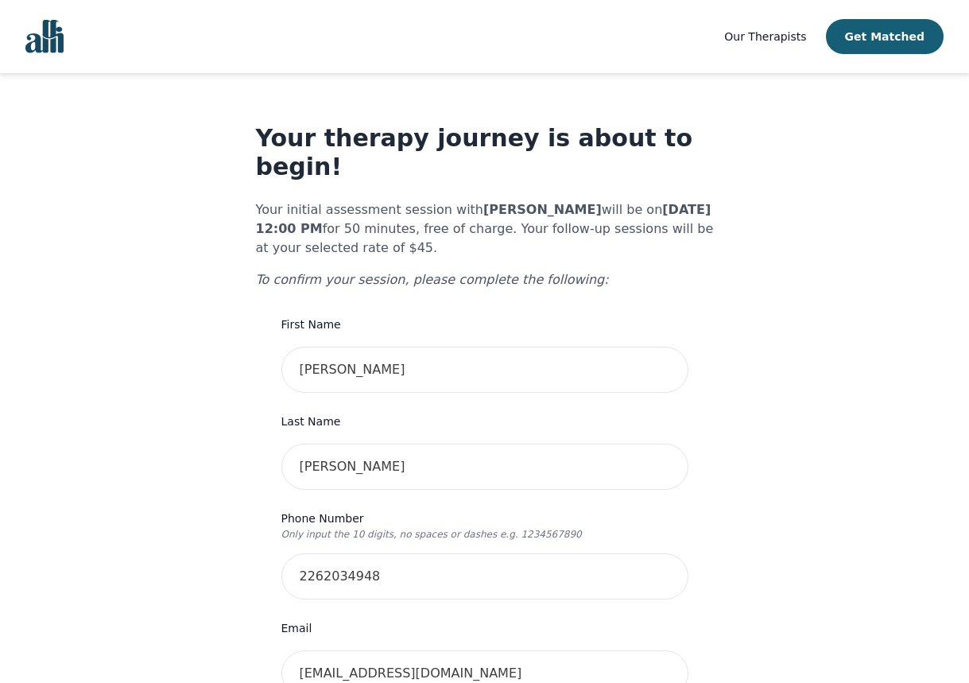
type input "[STREET_ADDRESS]"
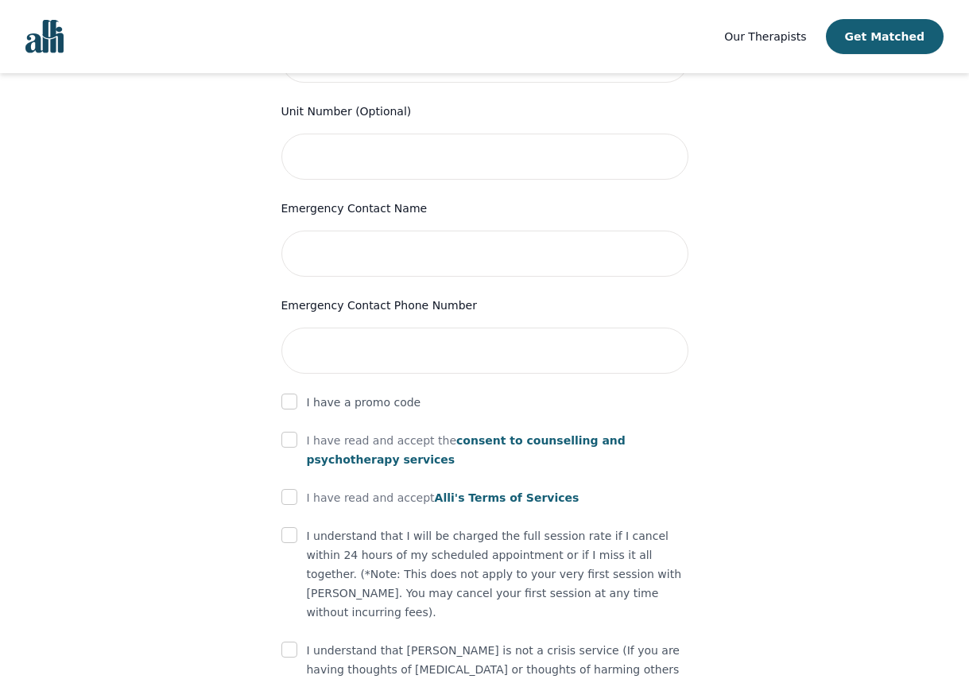
scroll to position [749, 0]
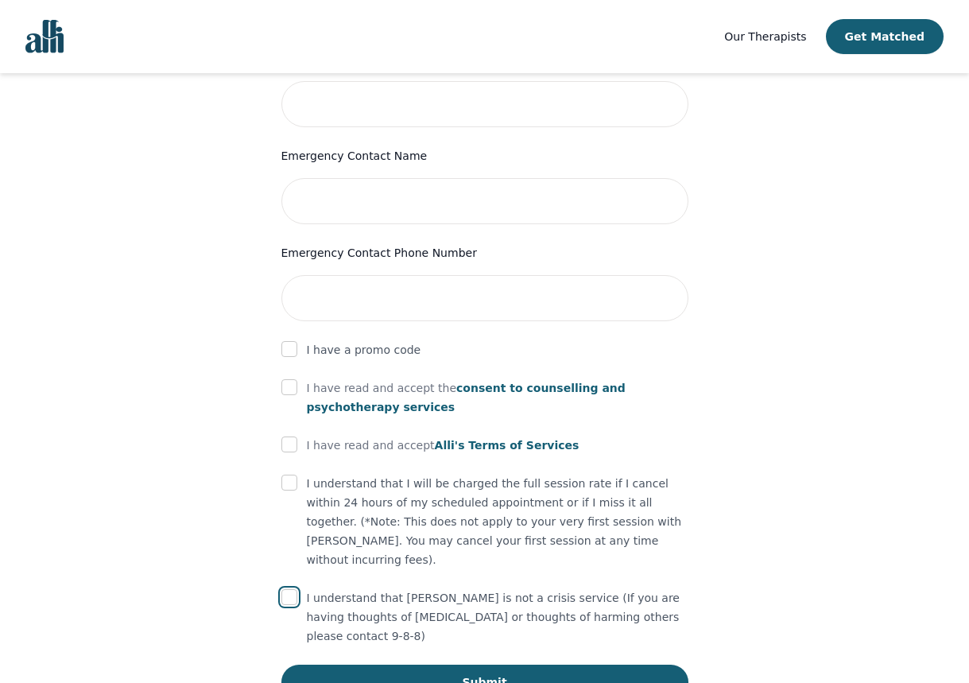
click at [287, 589] on input "checkbox" at bounding box center [289, 597] width 16 height 16
checkbox input "true"
click at [290, 379] on input "checkbox" at bounding box center [289, 387] width 16 height 16
checkbox input "true"
click at [286, 436] on input "checkbox" at bounding box center [289, 444] width 16 height 16
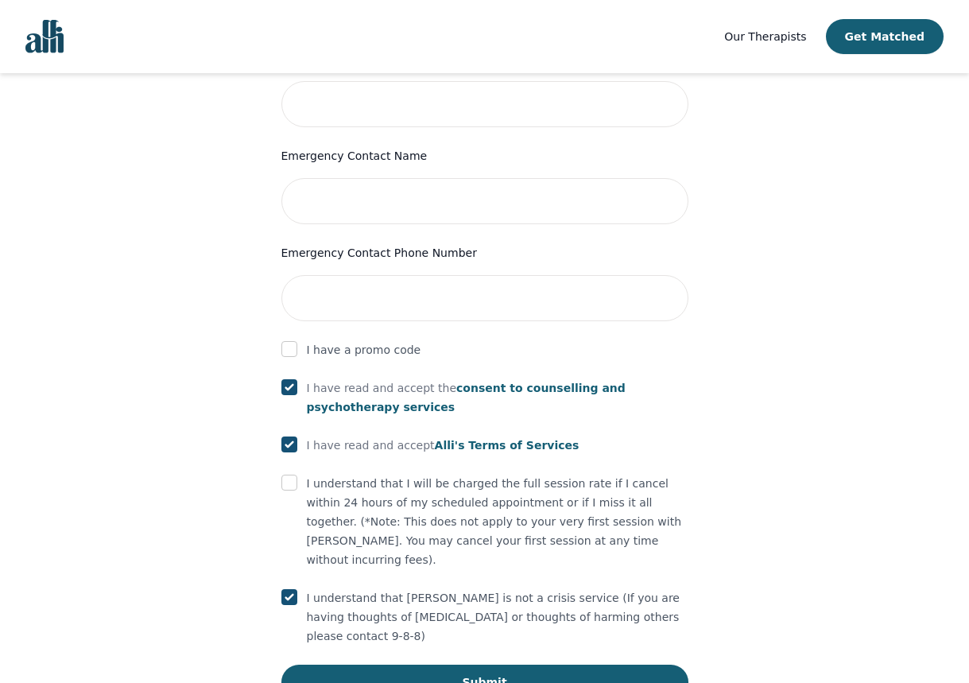
checkbox input "true"
click at [294, 474] on input "checkbox" at bounding box center [289, 482] width 16 height 16
checkbox input "true"
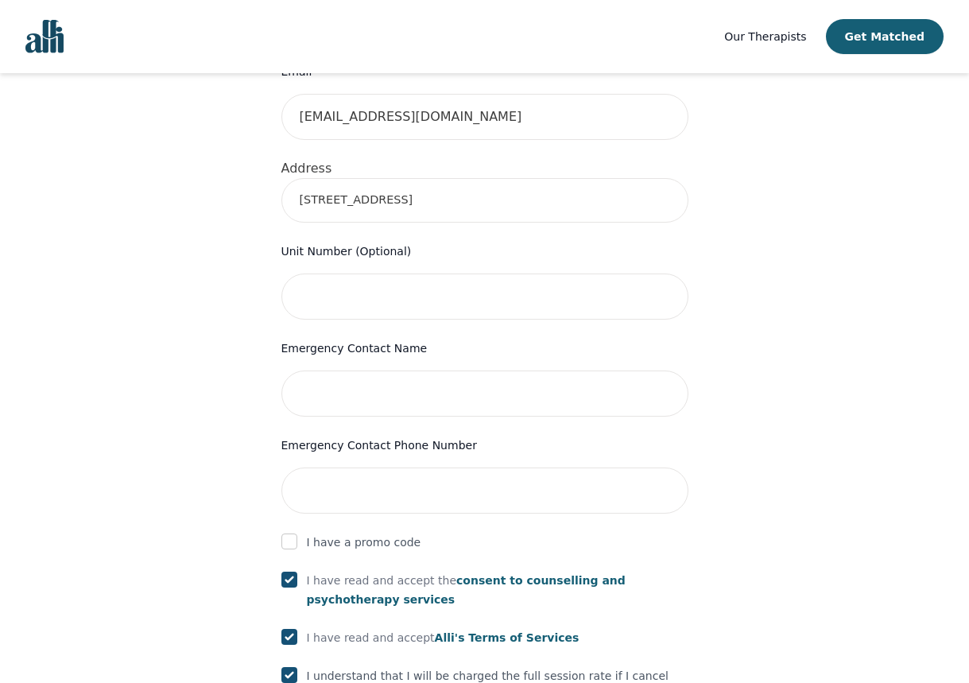
scroll to position [707, 0]
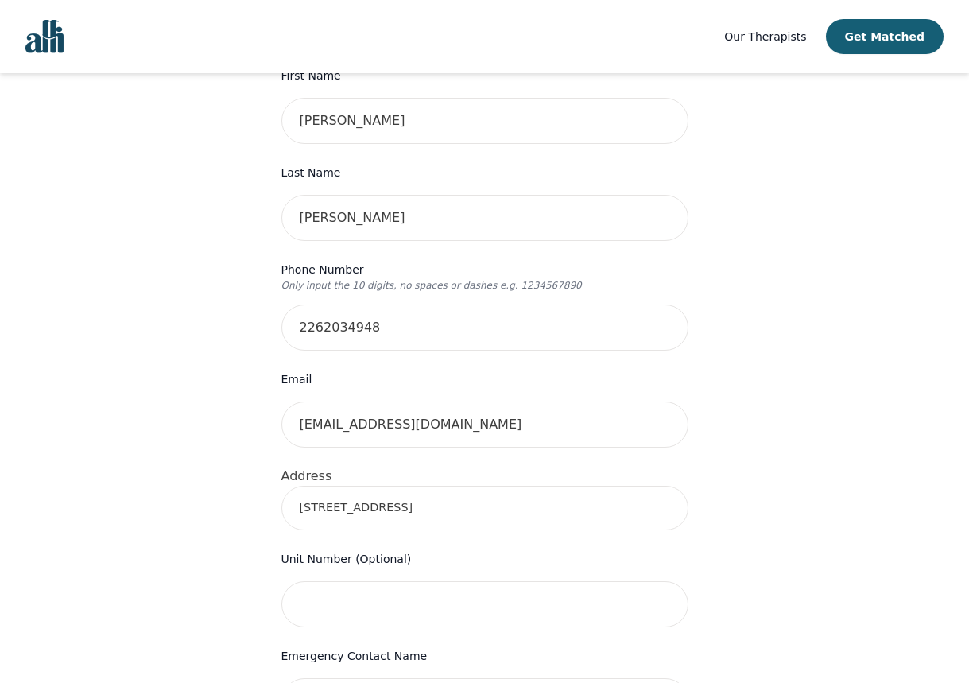
scroll to position [245, 0]
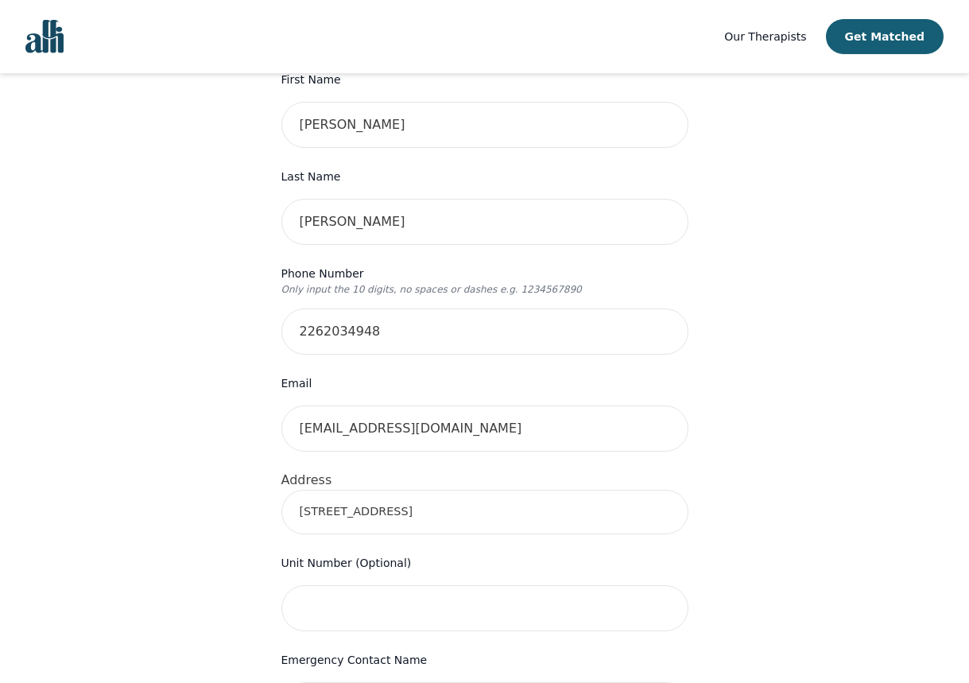
click at [446, 490] on input "[STREET_ADDRESS]" at bounding box center [484, 512] width 407 height 45
drag, startPoint x: 446, startPoint y: 482, endPoint x: 116, endPoint y: 416, distance: 336.5
click at [122, 424] on div "Your therapy journey is about to begin! Your initial assessment session with [P…" at bounding box center [484, 571] width 931 height 1486
type input "[STREET_ADDRESS]"
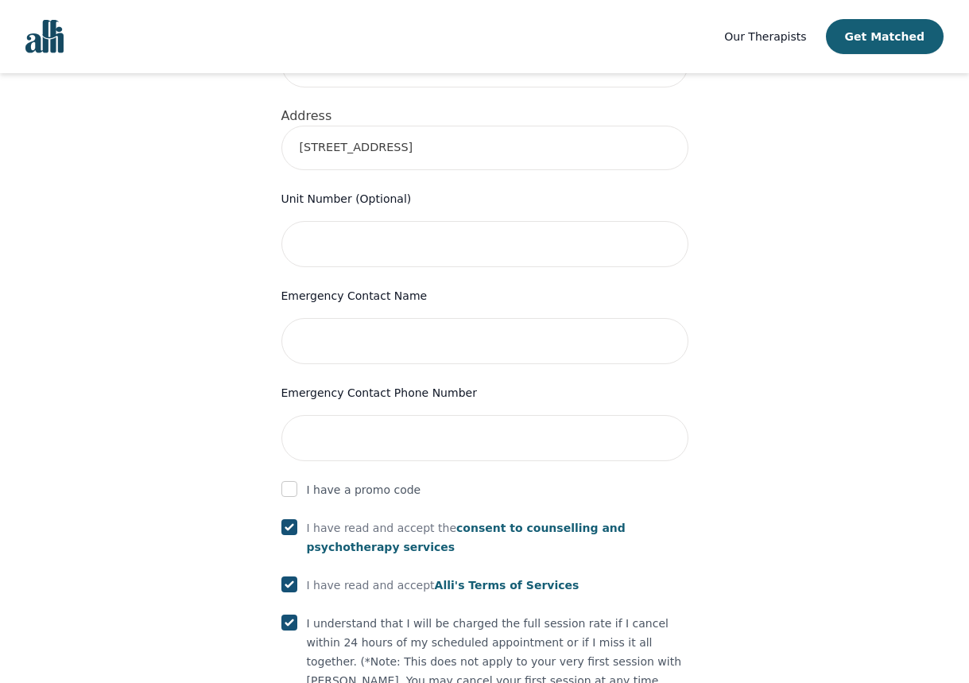
scroll to position [809, 0]
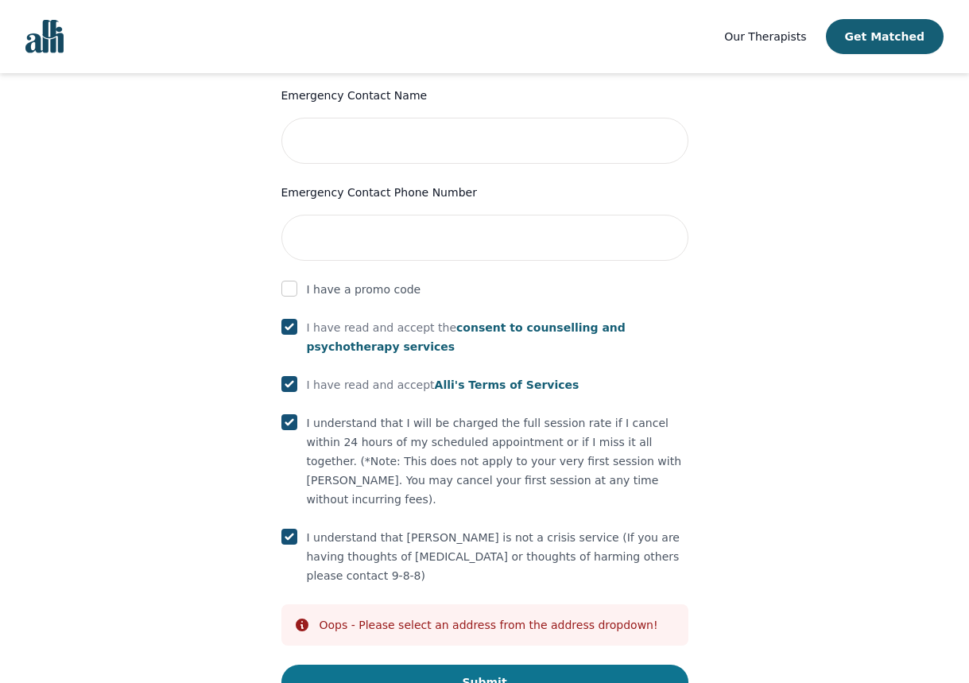
click at [455, 664] on button "Submit" at bounding box center [484, 681] width 407 height 35
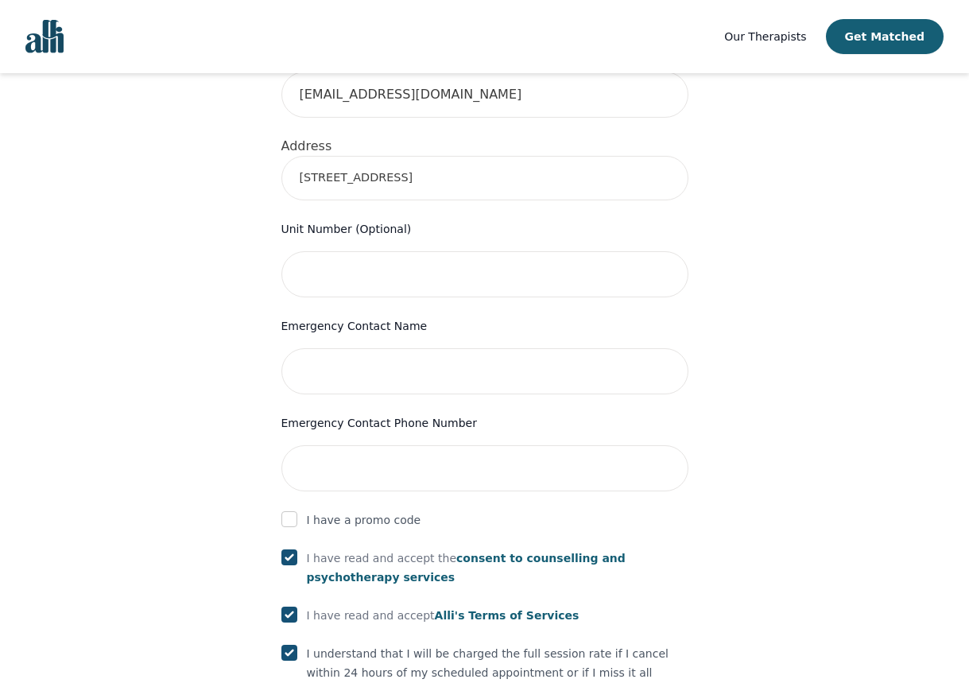
scroll to position [567, 0]
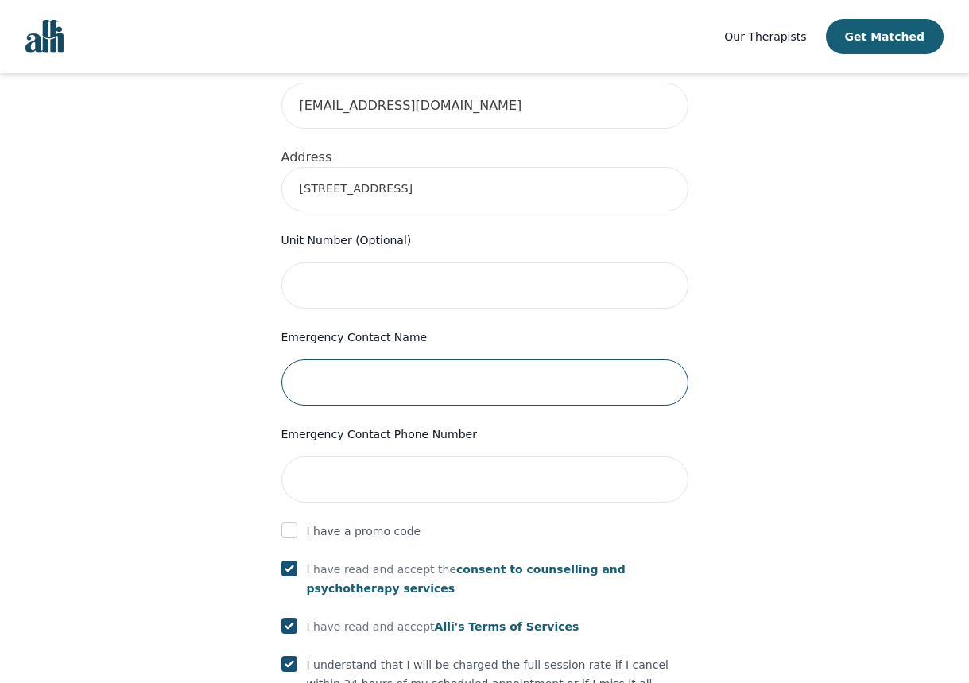
click at [382, 359] on input "text" at bounding box center [484, 382] width 407 height 46
type input "[PERSON_NAME]"
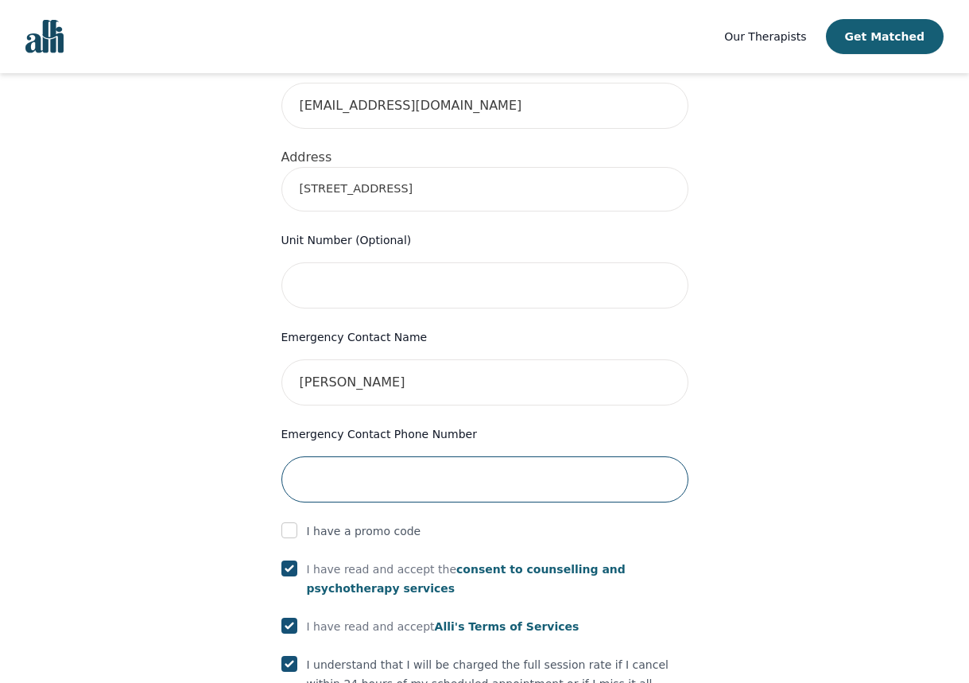
click at [420, 456] on input "tel" at bounding box center [484, 479] width 407 height 46
type input "4167269711"
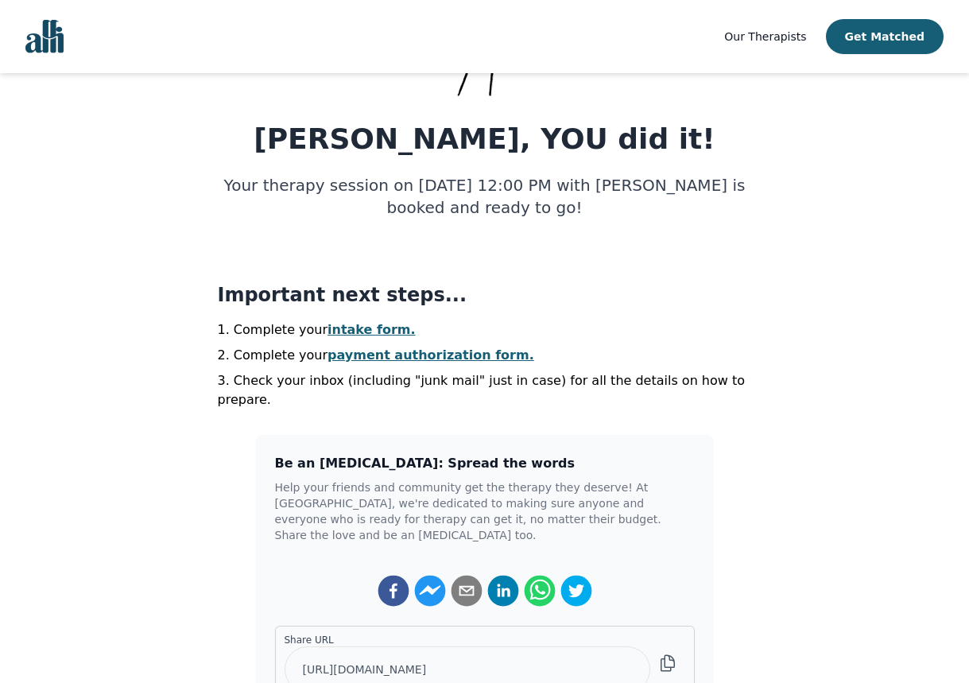
scroll to position [216, 0]
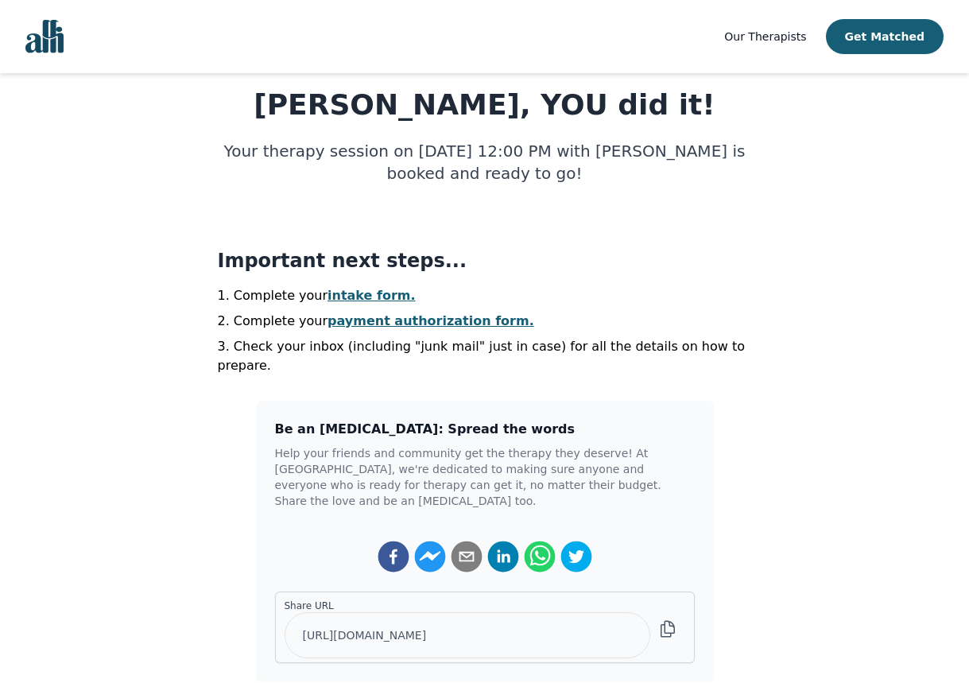
click at [365, 300] on link "intake form." at bounding box center [371, 295] width 88 height 15
